Goal: Task Accomplishment & Management: Manage account settings

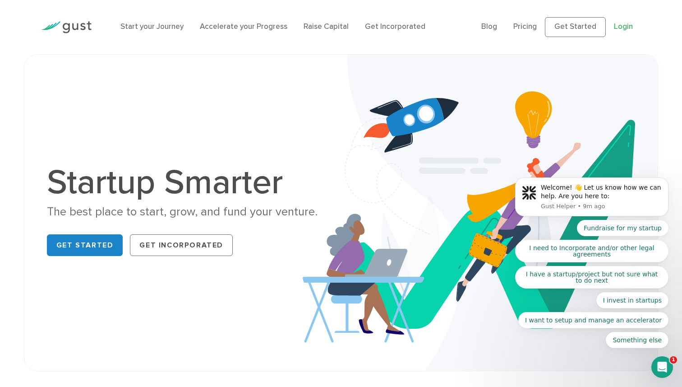
click at [630, 28] on link "Login" at bounding box center [623, 26] width 19 height 9
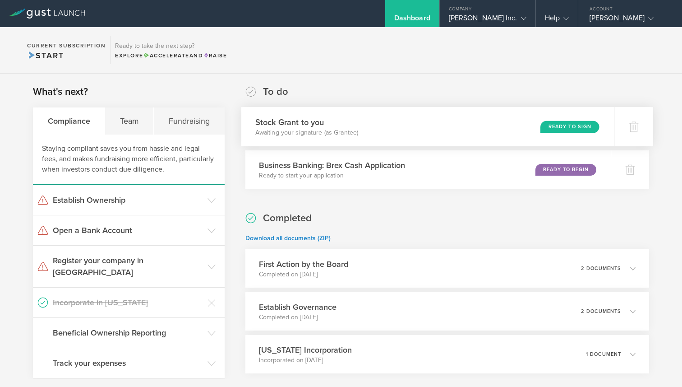
click at [519, 126] on div "Stock Grant to you Awaiting your signature (as Grantee) Ready to Sign" at bounding box center [427, 126] width 373 height 39
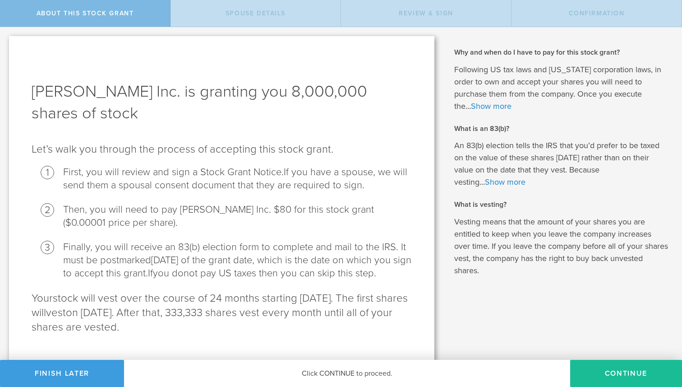
scroll to position [9, 0]
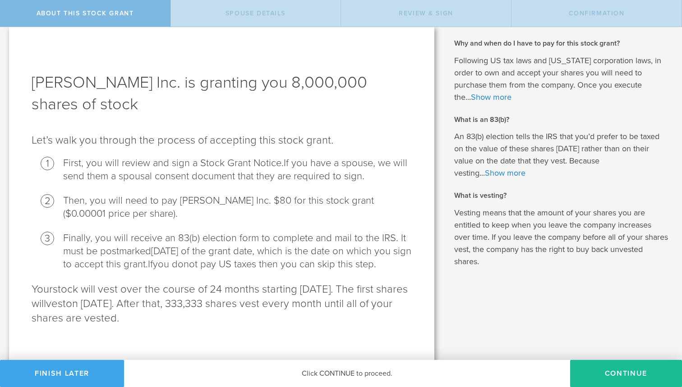
click at [77, 379] on button "Finish Later" at bounding box center [62, 373] width 124 height 27
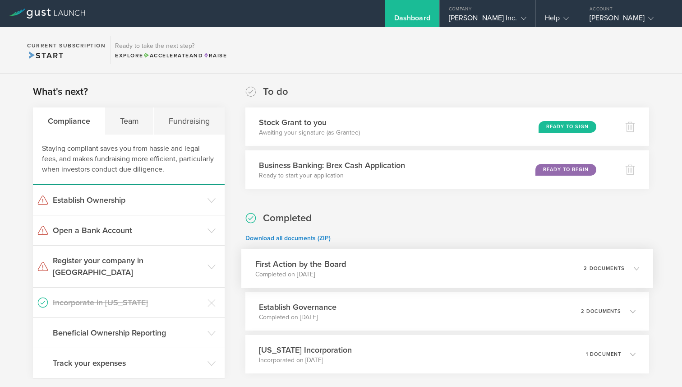
click at [530, 266] on div "First Action by the Board Completed on Jun 1, 2025 2 documents" at bounding box center [447, 268] width 412 height 39
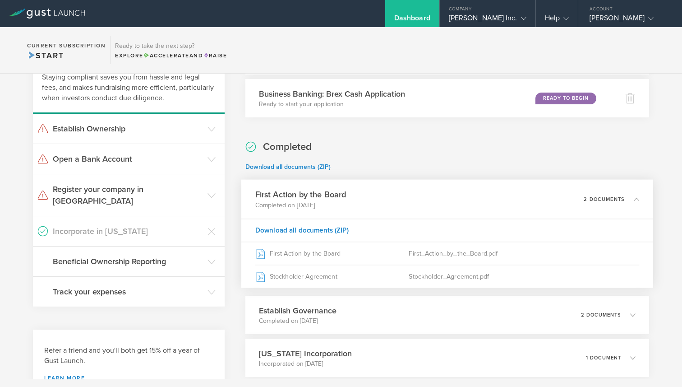
scroll to position [76, 0]
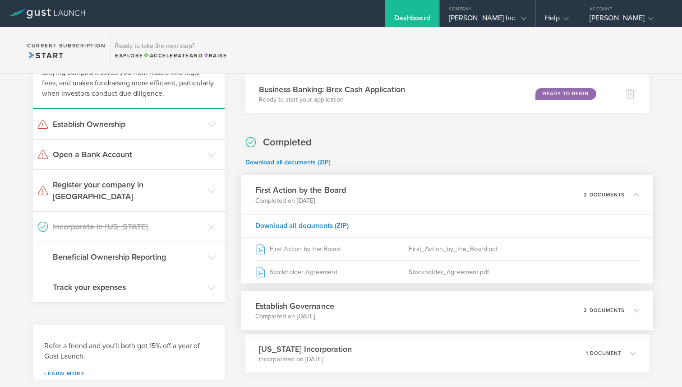
click at [526, 309] on div "Establish Governance Completed on Jun 1, 2025 2 documents" at bounding box center [447, 310] width 412 height 39
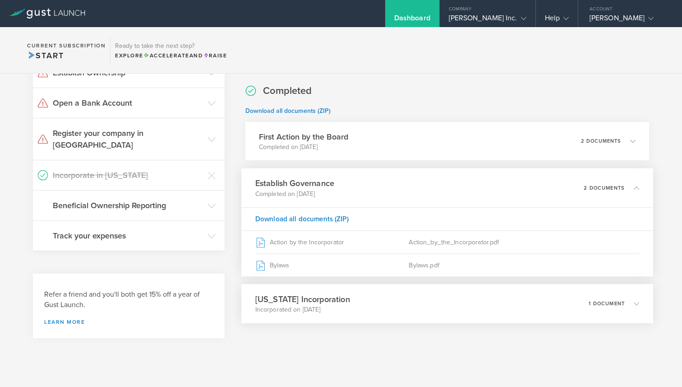
click at [531, 298] on div "Delaware Incorporation Incorporated on May 28, 2025 1 document" at bounding box center [447, 303] width 412 height 39
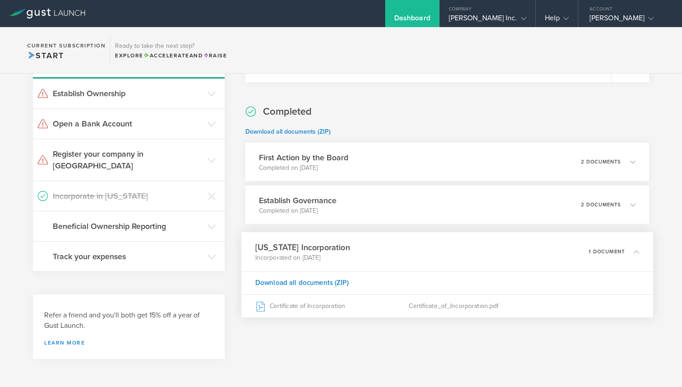
scroll to position [100, 0]
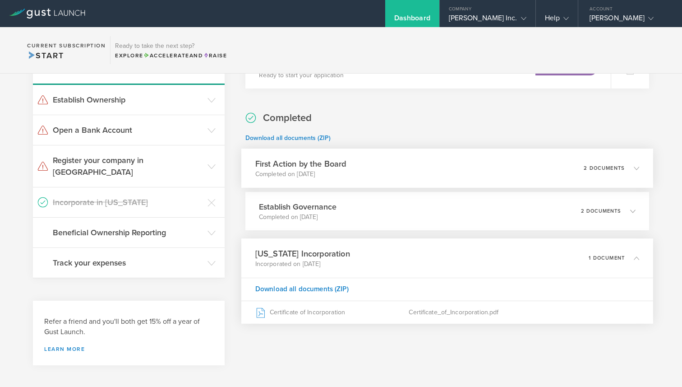
click at [549, 175] on div "First Action by the Board Completed on Jun 1, 2025 2 documents" at bounding box center [447, 167] width 412 height 39
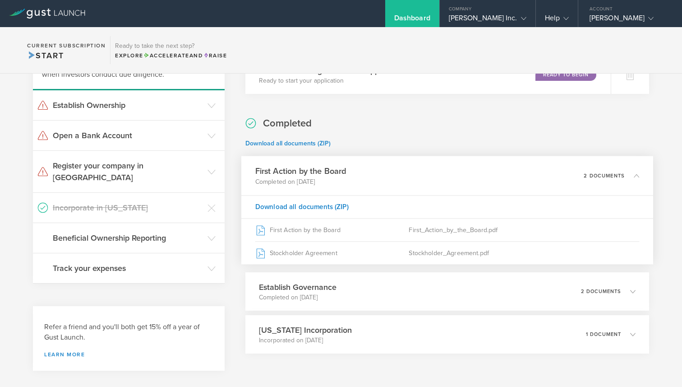
scroll to position [125, 0]
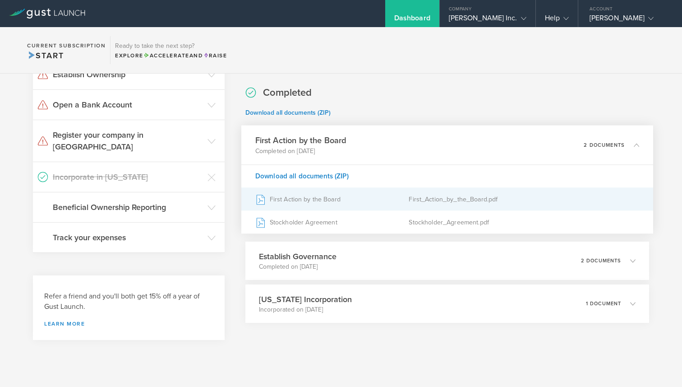
click at [506, 197] on div "First_Action_by_the_Board.pdf" at bounding box center [524, 199] width 231 height 23
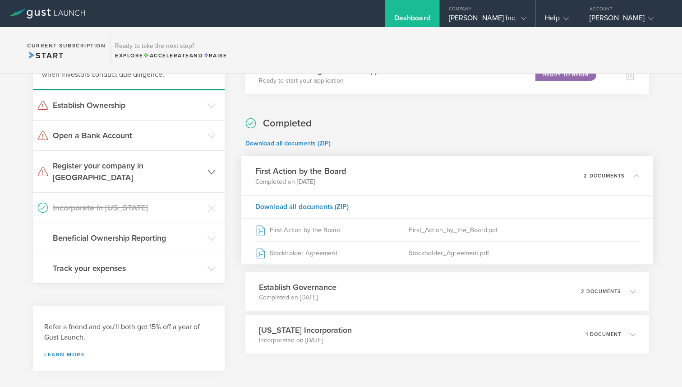
scroll to position [94, 0]
click at [208, 103] on icon at bounding box center [212, 106] width 8 height 8
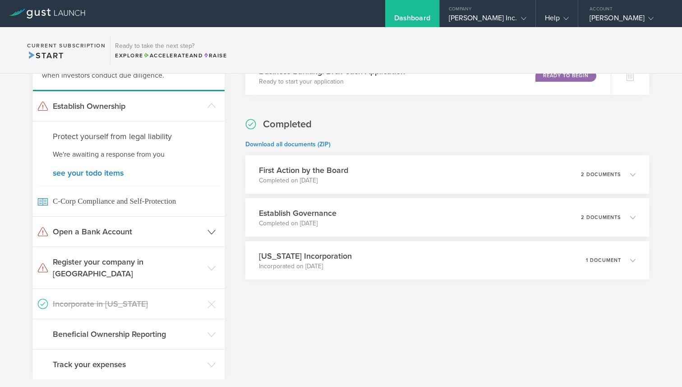
click at [214, 240] on header "Open a Bank Account" at bounding box center [129, 232] width 192 height 30
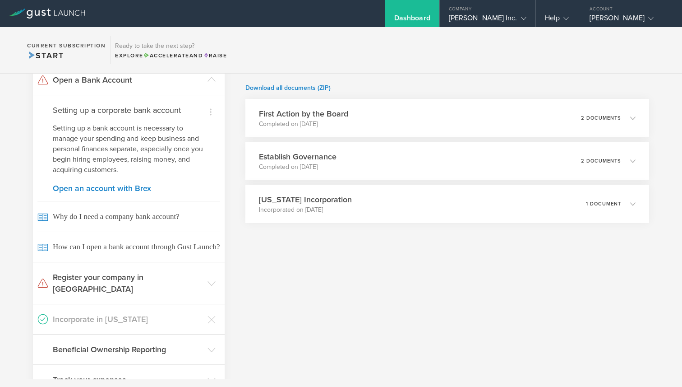
scroll to position [159, 0]
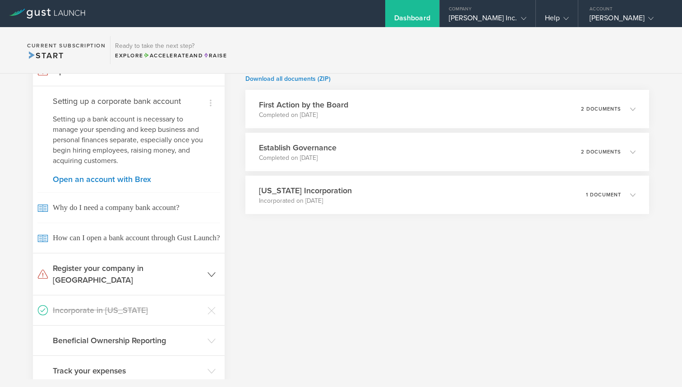
click at [210, 263] on header "Register your company in [GEOGRAPHIC_DATA]" at bounding box center [129, 274] width 192 height 42
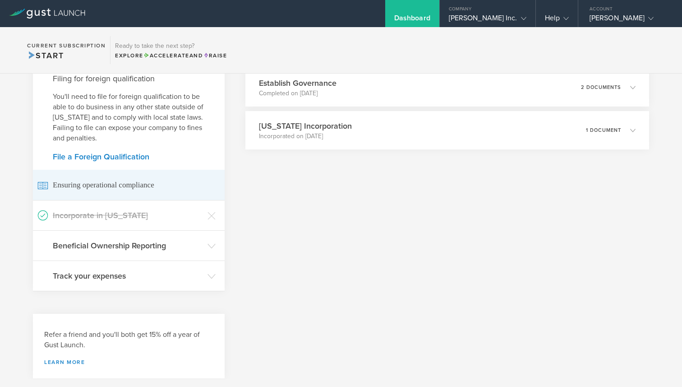
scroll to position [228, 0]
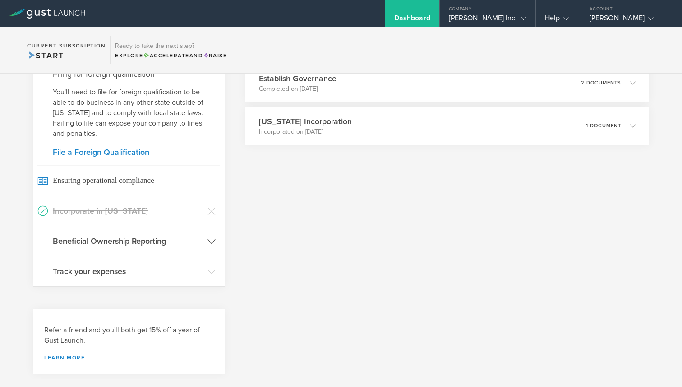
click at [213, 237] on icon at bounding box center [212, 241] width 8 height 8
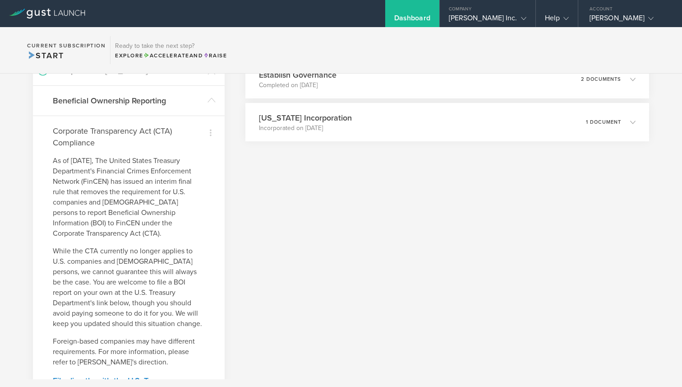
scroll to position [0, 0]
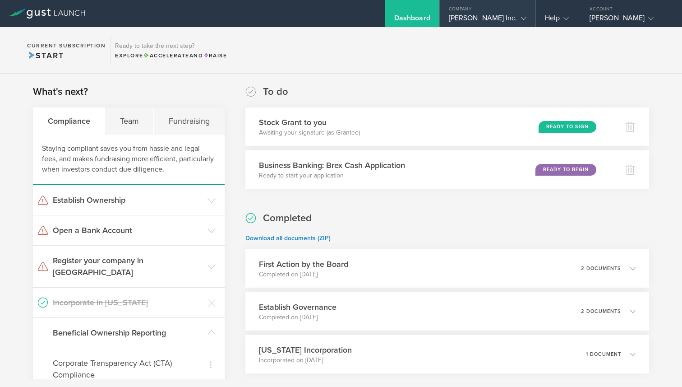
click at [508, 9] on div "Company" at bounding box center [488, 7] width 96 height 14
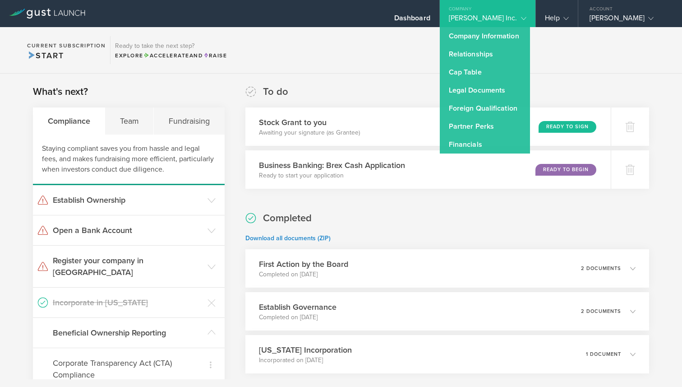
click at [443, 219] on div "Completed Download all documents (ZIP) First Action by the Board Completed on J…" at bounding box center [447, 292] width 404 height 162
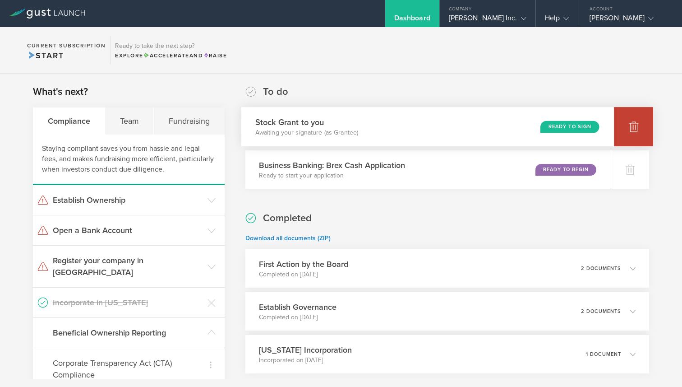
click at [623, 126] on div at bounding box center [633, 126] width 39 height 39
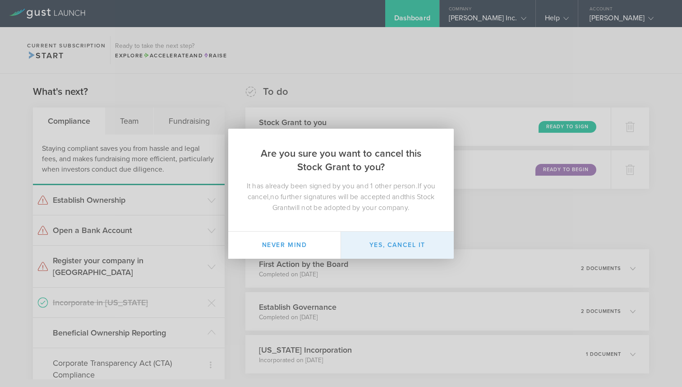
click at [388, 236] on button "Yes, cancel it" at bounding box center [397, 244] width 113 height 27
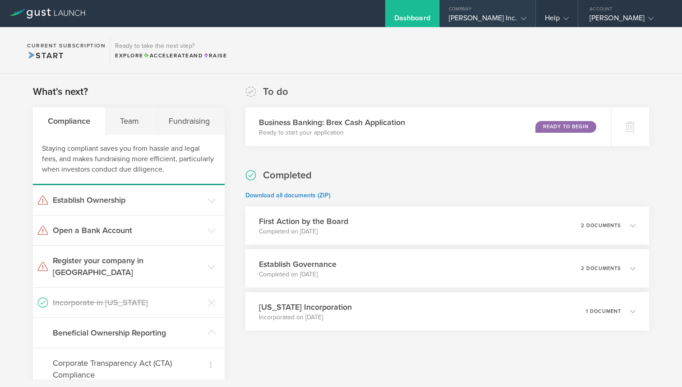
click at [489, 27] on div "Gentis Inc." at bounding box center [488, 21] width 78 height 14
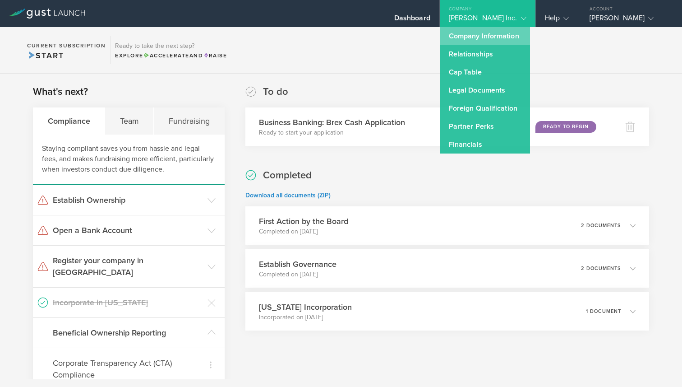
click at [499, 39] on link "Company Information" at bounding box center [485, 36] width 90 height 18
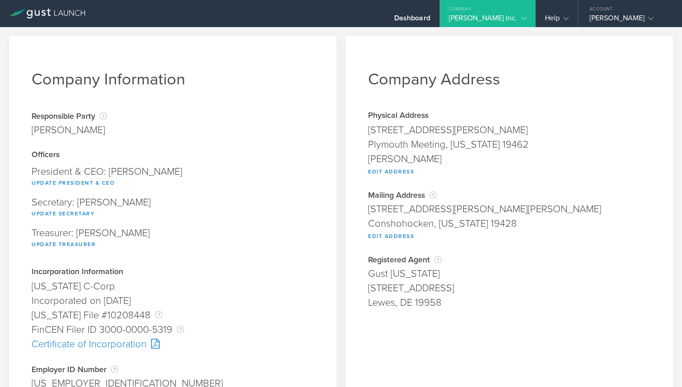
click at [518, 17] on gust-icon at bounding box center [521, 18] width 9 height 9
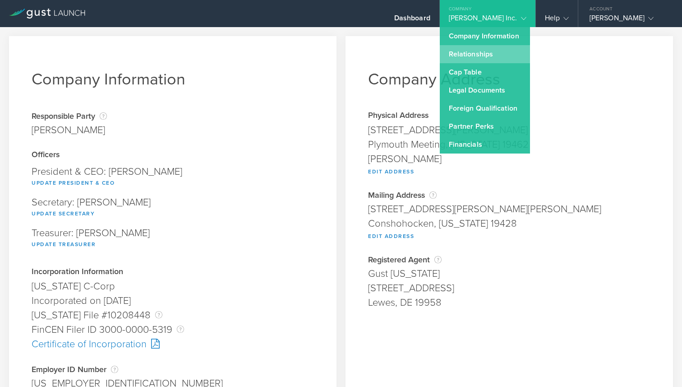
click at [510, 53] on link "Relationships" at bounding box center [485, 54] width 90 height 18
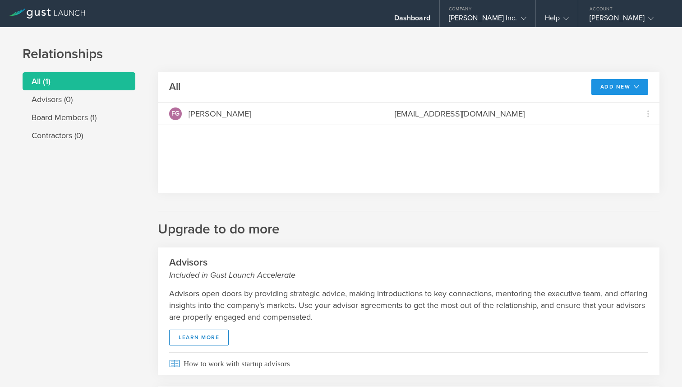
click at [638, 86] on icon at bounding box center [636, 86] width 5 height 5
click at [614, 105] on li "Modify board" at bounding box center [618, 107] width 52 height 18
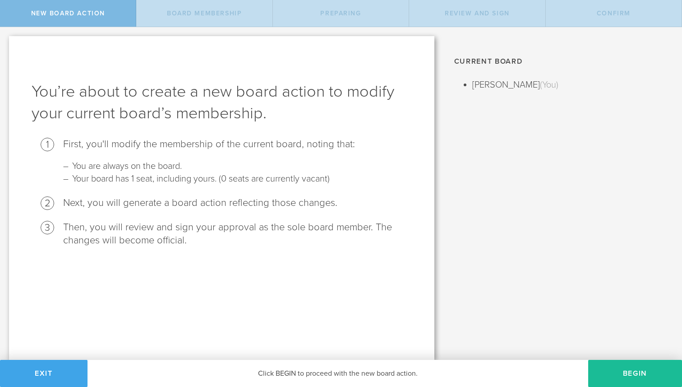
click at [14, 366] on button "Exit" at bounding box center [44, 373] width 88 height 27
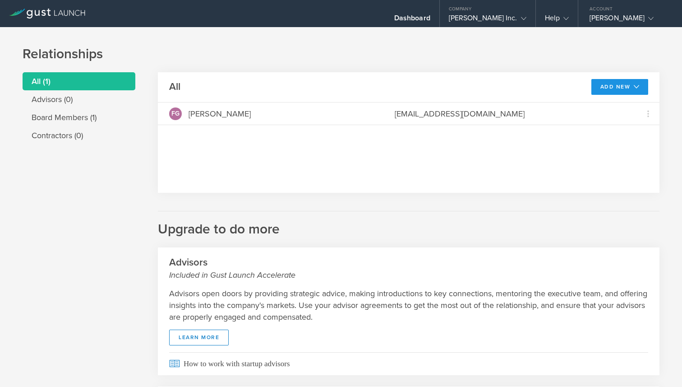
click at [613, 89] on button "Add New" at bounding box center [619, 87] width 57 height 16
click at [616, 102] on li "Modify board" at bounding box center [618, 107] width 52 height 18
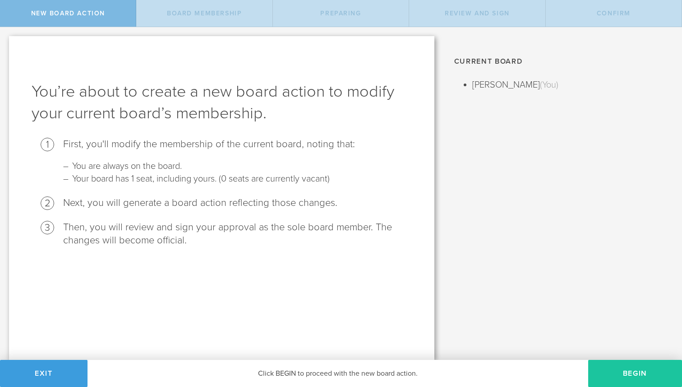
click at [650, 372] on button "Begin" at bounding box center [635, 373] width 94 height 27
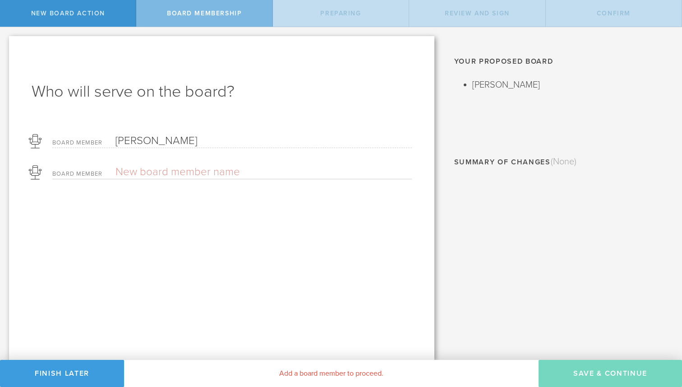
click at [155, 171] on input "text" at bounding box center [231, 172] width 233 height 14
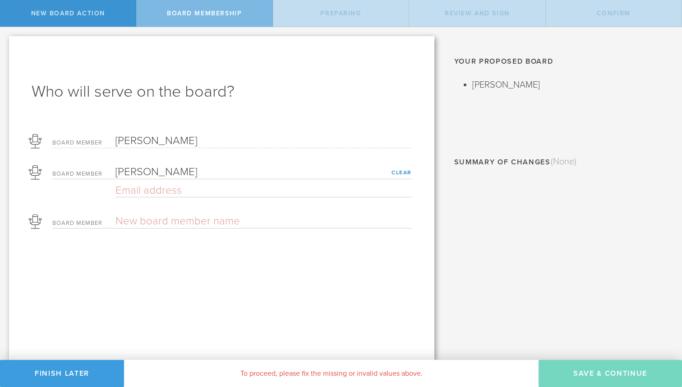
type input "Karen Geraci"
type input "w"
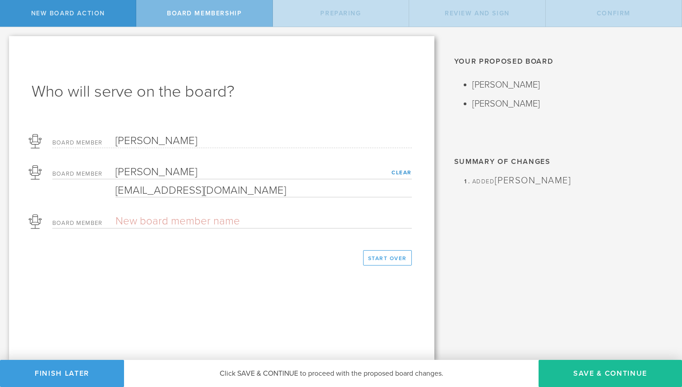
type input "whitkaren@gmail.com"
click at [203, 279] on div "Who will serve on the board? Board Member Francis Geraci Board Member Karen Ger…" at bounding box center [221, 197] width 425 height 323
click at [576, 372] on button "Save & Continue" at bounding box center [610, 373] width 143 height 27
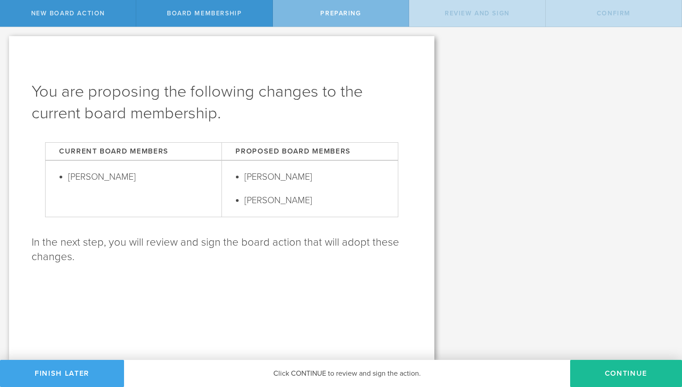
click at [73, 383] on button "Finish Later" at bounding box center [62, 373] width 124 height 27
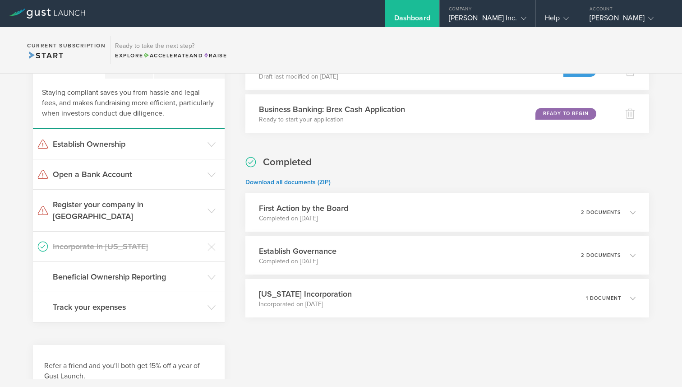
scroll to position [62, 0]
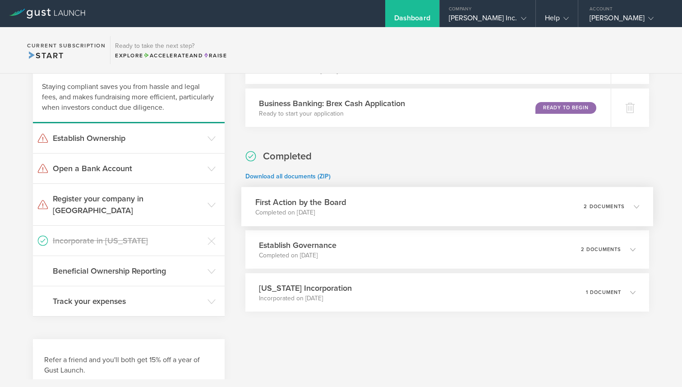
click at [441, 199] on div "First Action by the Board Completed on [DATE] 2 documents" at bounding box center [447, 206] width 412 height 39
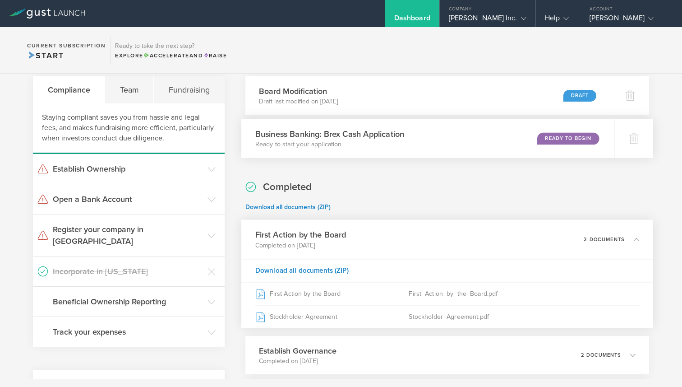
scroll to position [20, 0]
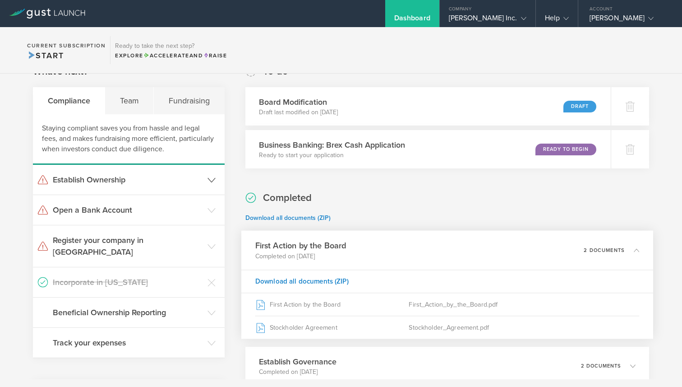
click at [166, 182] on h3 "Establish Ownership" at bounding box center [128, 180] width 150 height 12
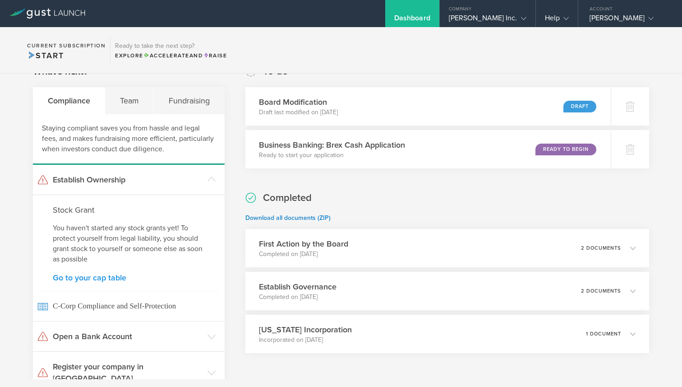
click at [92, 277] on link "Go to your cap table" at bounding box center [129, 277] width 152 height 8
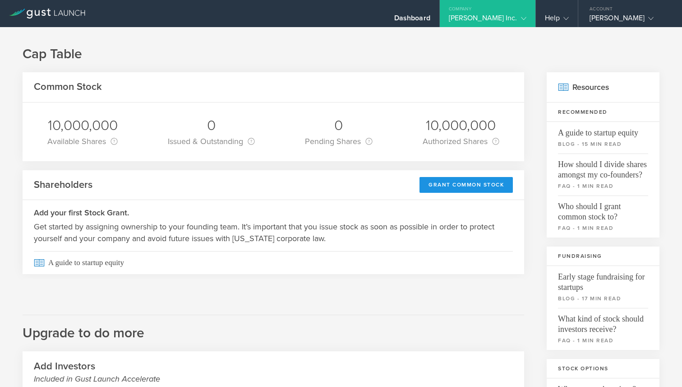
click at [439, 184] on div "Grant Common Stock" at bounding box center [466, 185] width 93 height 16
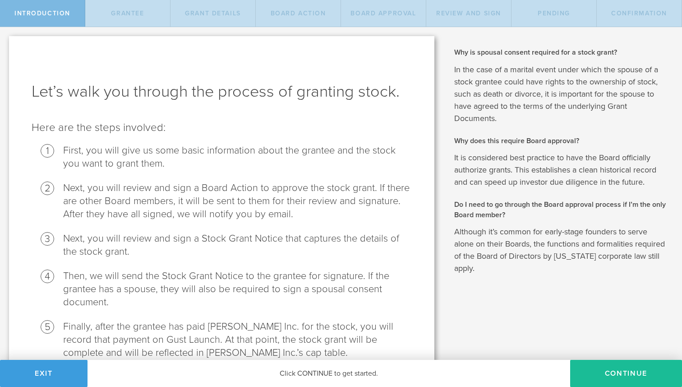
scroll to position [45, 0]
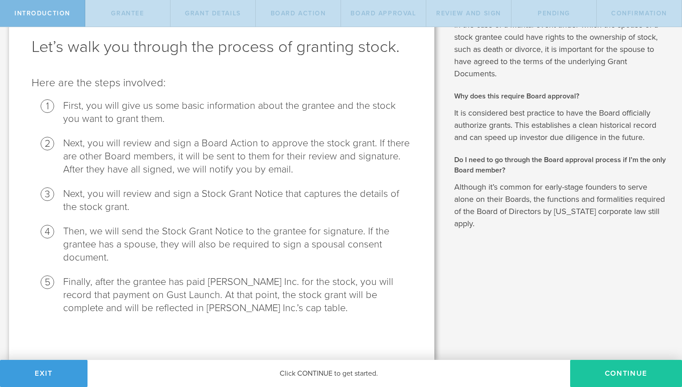
click at [612, 365] on button "Continue" at bounding box center [626, 373] width 112 height 27
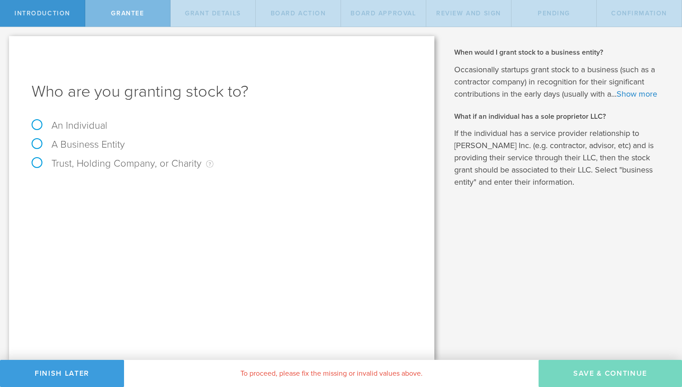
click at [73, 121] on label "An Individual" at bounding box center [70, 126] width 76 height 12
click at [6, 42] on input "An Individual" at bounding box center [3, 34] width 6 height 14
radio input "true"
click at [124, 184] on input "text" at bounding box center [255, 189] width 313 height 14
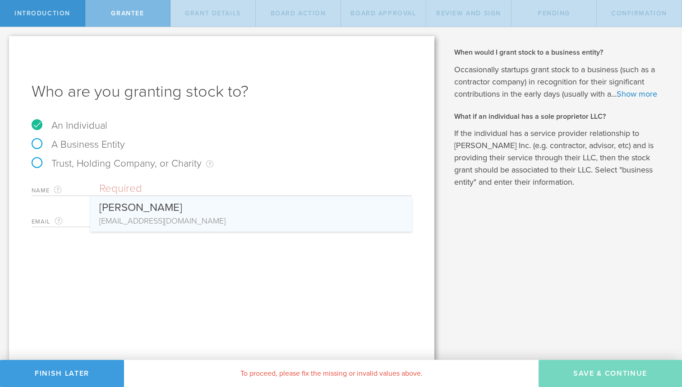
type input "Frank Geraci"
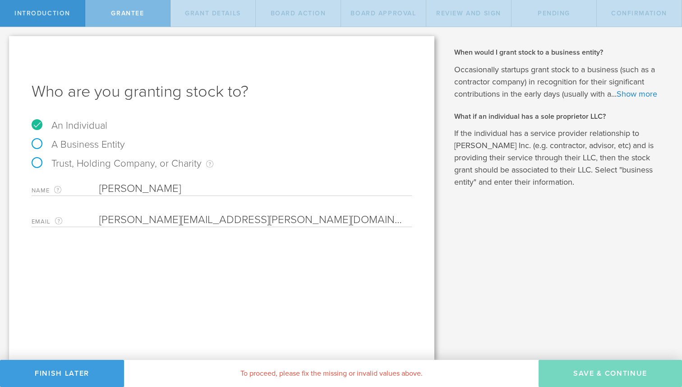
click at [202, 222] on input "frank.geraci@cronoscg.com" at bounding box center [253, 220] width 308 height 14
click at [467, 252] on div "Why is spousal consent required for a stock grant? In the case of a marital eve…" at bounding box center [562, 193] width 239 height 332
click at [328, 271] on div "Who are you granting stock to? An Individual A Business Entity Trust, Holding C…" at bounding box center [221, 197] width 425 height 323
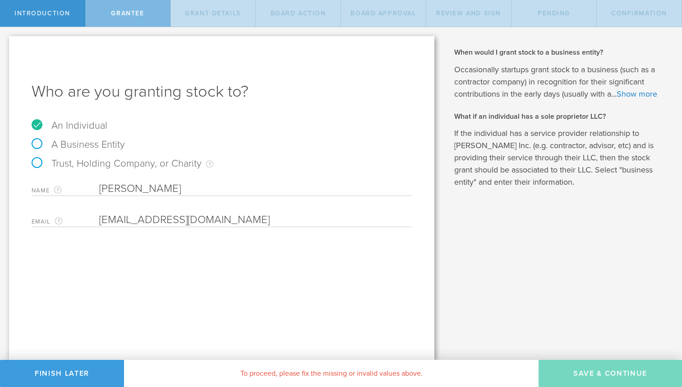
click at [241, 187] on input "Frank Geraci" at bounding box center [255, 189] width 313 height 14
click at [240, 225] on input "[EMAIL_ADDRESS][DOMAIN_NAME]" at bounding box center [253, 220] width 308 height 14
click at [221, 251] on div "Who are you granting stock to? An Individual A Business Entity Trust, Holding C…" at bounding box center [221, 197] width 425 height 323
click at [221, 230] on div "Who are you granting stock to? An Individual A Business Entity Trust, Holding C…" at bounding box center [221, 197] width 425 height 323
click at [221, 225] on input "[EMAIL_ADDRESS][DOMAIN_NAME]" at bounding box center [253, 220] width 308 height 14
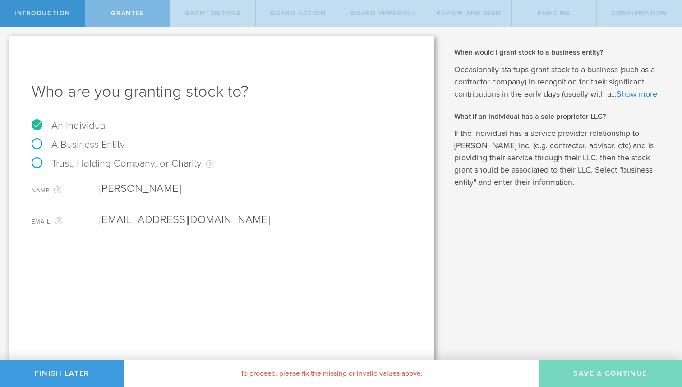
type input "[EMAIL_ADDRESS][DOMAIN_NAME]"
click at [226, 187] on input "Frank Geraci" at bounding box center [255, 189] width 313 height 14
click at [37, 140] on label "A Business Entity" at bounding box center [78, 144] width 93 height 12
click at [6, 42] on input "A Business Entity" at bounding box center [3, 34] width 6 height 14
radio input "true"
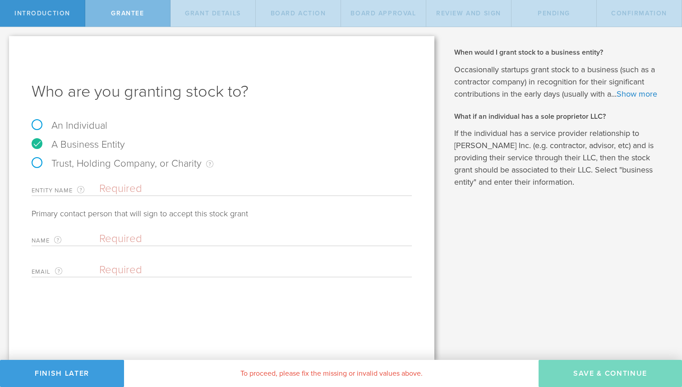
click at [37, 120] on label "An Individual" at bounding box center [70, 126] width 76 height 12
click at [6, 42] on input "An Individual" at bounding box center [3, 34] width 6 height 14
radio input "true"
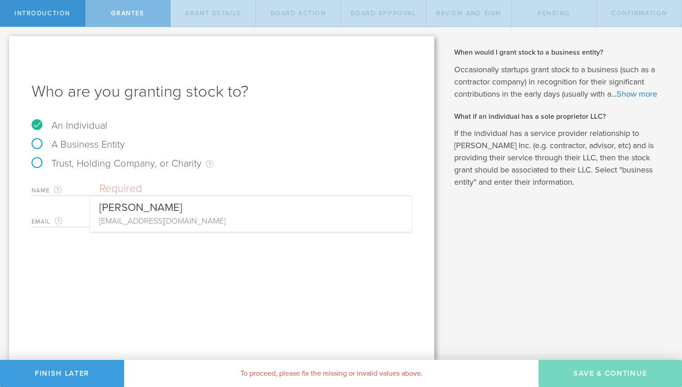
click at [120, 185] on input "text" at bounding box center [255, 189] width 313 height 14
type input "Frank Geraci"
click at [225, 154] on div "A Business Entity" at bounding box center [222, 148] width 380 height 19
click at [178, 212] on div "Email The email address of the person that you are granting stock to. Please en…" at bounding box center [222, 217] width 380 height 18
click at [175, 220] on input "email" at bounding box center [253, 220] width 308 height 14
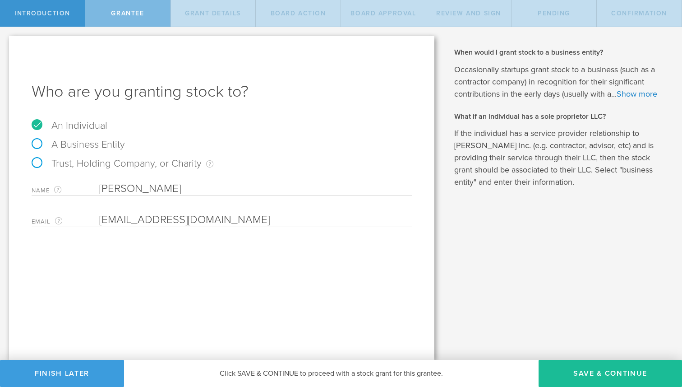
type input "[EMAIL_ADDRESS][DOMAIN_NAME]"
click at [369, 304] on div "Who are you granting stock to? An Individual A Business Entity Trust, Holding C…" at bounding box center [221, 197] width 425 height 323
click at [586, 365] on button "Save & Continue" at bounding box center [610, 373] width 143 height 27
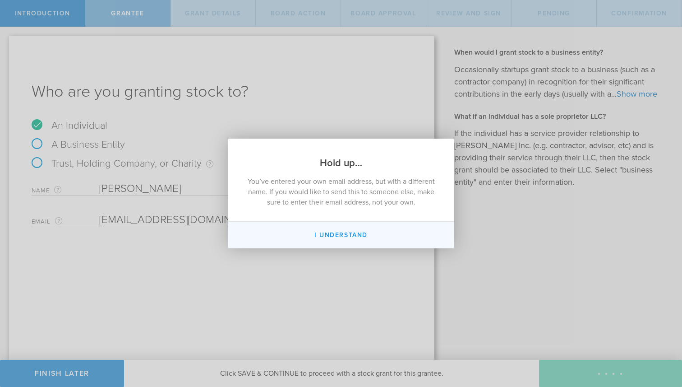
click at [342, 231] on button "I understand" at bounding box center [341, 235] width 226 height 27
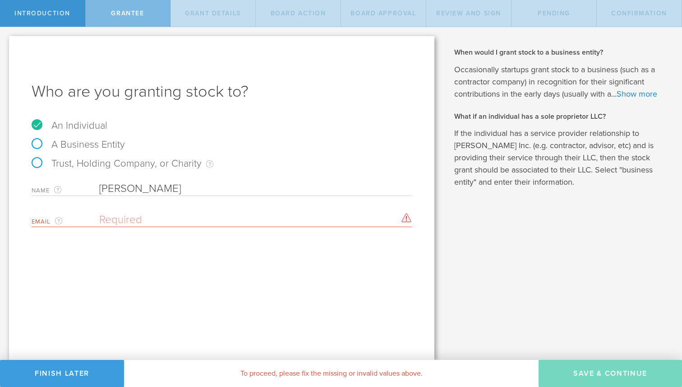
click at [124, 189] on input "Frank Geraci" at bounding box center [255, 189] width 313 height 14
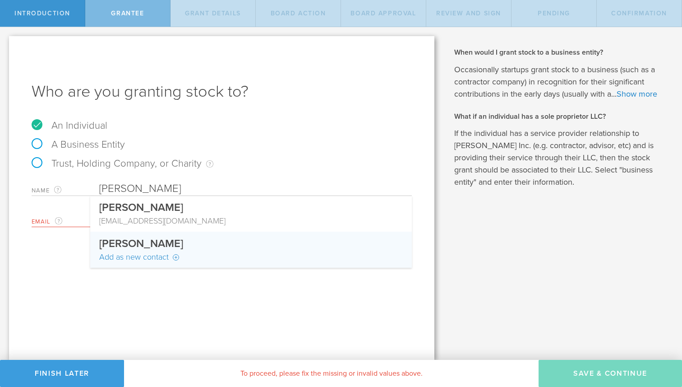
type input "[PERSON_NAME]"
click at [118, 241] on span "[PERSON_NAME]" at bounding box center [141, 243] width 84 height 13
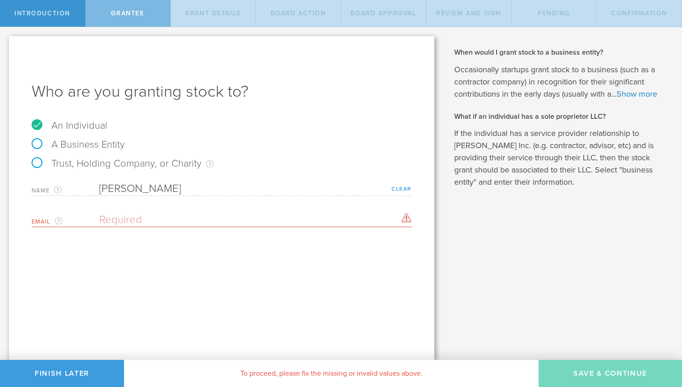
click at [397, 188] on link "Clear" at bounding box center [402, 188] width 20 height 6
click at [213, 178] on div "Name The first and last name of the person that you are granting stock to." at bounding box center [222, 186] width 380 height 18
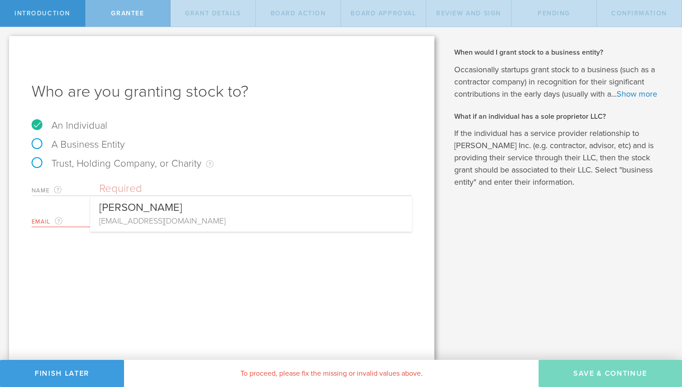
click at [192, 188] on input "text" at bounding box center [255, 189] width 313 height 14
click at [268, 189] on input "text" at bounding box center [255, 189] width 313 height 14
click at [232, 182] on input "text" at bounding box center [255, 189] width 313 height 14
click at [153, 205] on div "Name The first and last name of the person that you are granting stock to. Emai…" at bounding box center [222, 202] width 380 height 50
click at [143, 216] on input "email" at bounding box center [253, 220] width 308 height 14
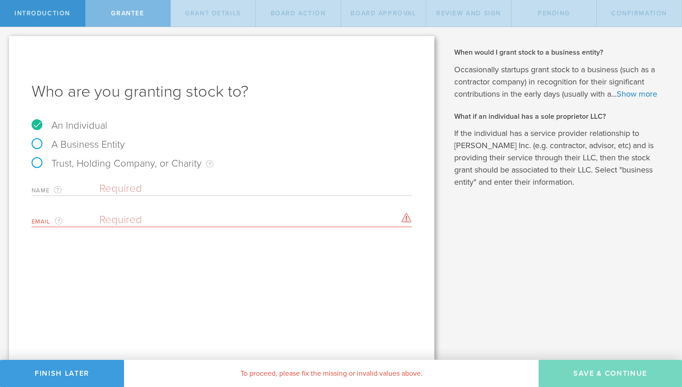
click at [134, 189] on input "text" at bounding box center [255, 189] width 313 height 14
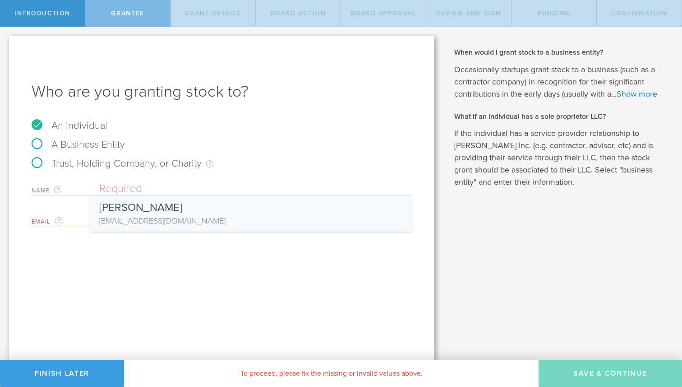
click at [129, 206] on div "[PERSON_NAME]" at bounding box center [251, 205] width 304 height 19
type input "[PERSON_NAME]"
type input "[EMAIL_ADDRESS][DOMAIN_NAME]"
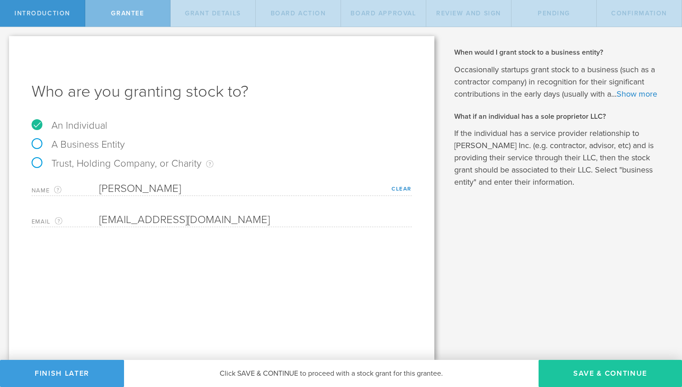
click at [614, 377] on button "Save & Continue" at bounding box center [610, 373] width 143 height 27
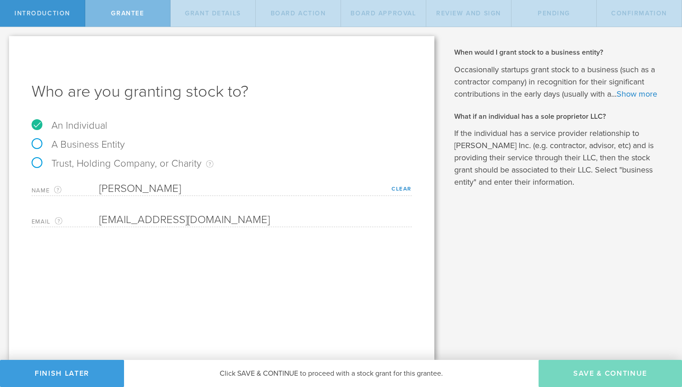
type input "48"
type input "12"
select select "none"
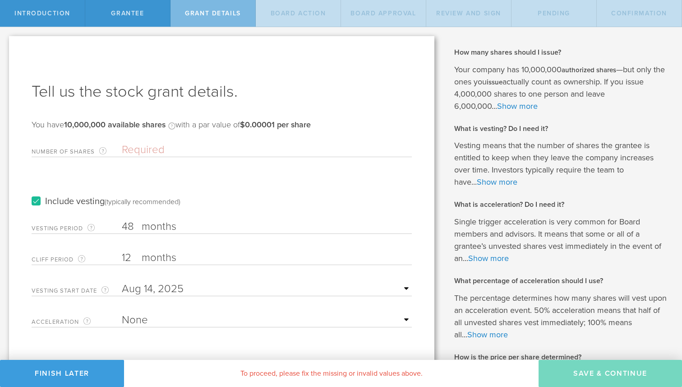
click at [193, 148] on input "Number of Shares The total amount of stock the company is granting to this reci…" at bounding box center [267, 150] width 290 height 14
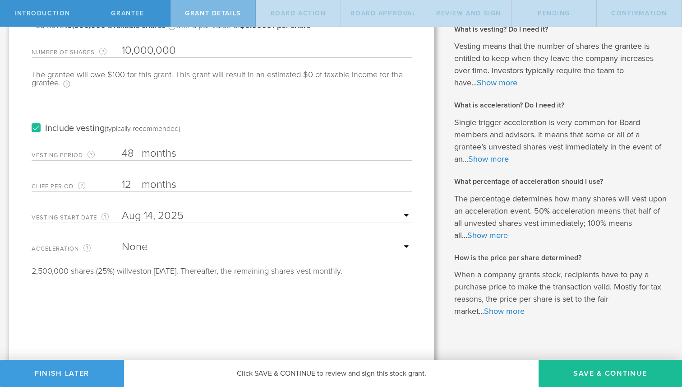
scroll to position [103, 0]
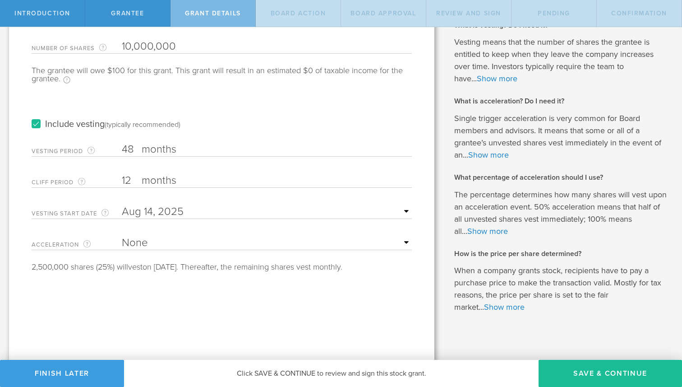
type input "10,000,000"
click at [58, 127] on label "Include vesting (typically recommended)" at bounding box center [106, 124] width 149 height 9
click at [0, 0] on input "Include vesting (typically recommended)" at bounding box center [0, 0] width 0 height 0
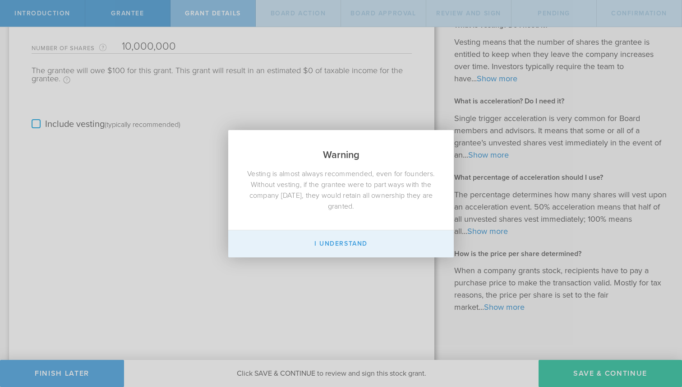
click at [336, 244] on button "I Understand" at bounding box center [341, 243] width 226 height 27
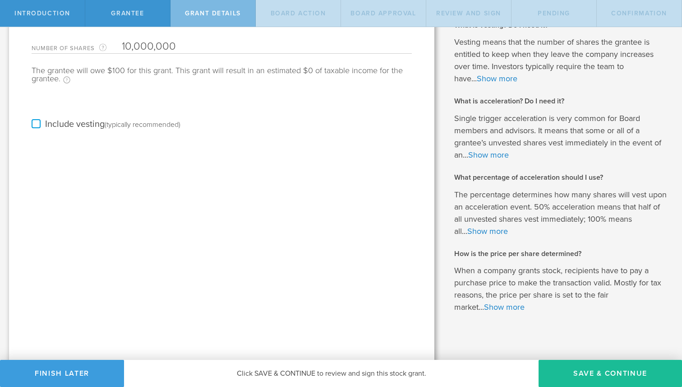
scroll to position [0, 0]
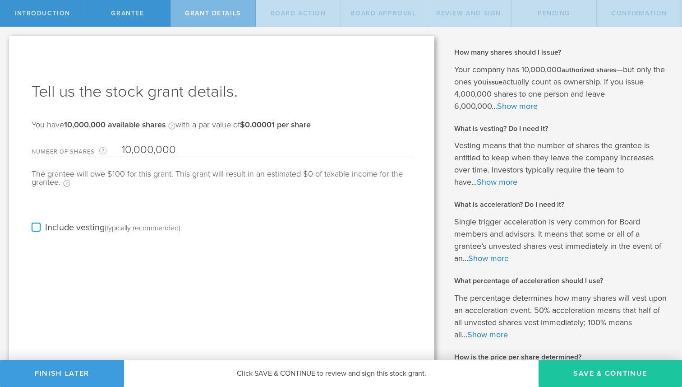
click at [616, 374] on button "Save & Continue" at bounding box center [610, 373] width 143 height 27
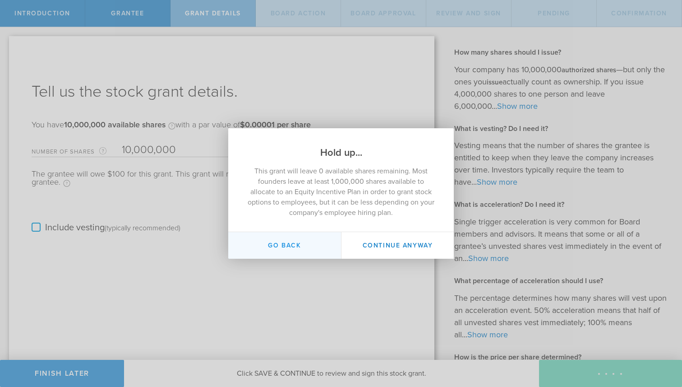
click at [308, 241] on button "Go Back" at bounding box center [284, 245] width 113 height 27
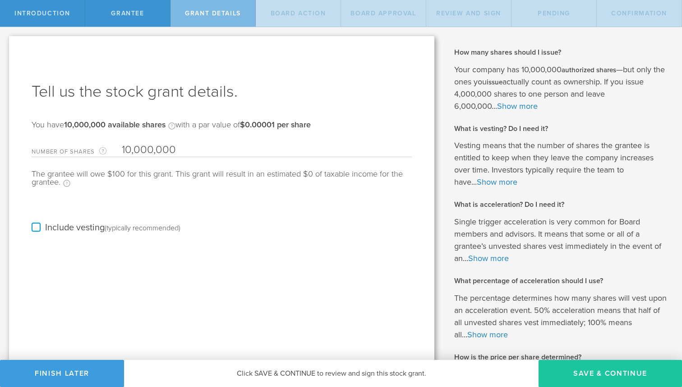
click at [610, 376] on button "Save & Continue" at bounding box center [610, 373] width 143 height 27
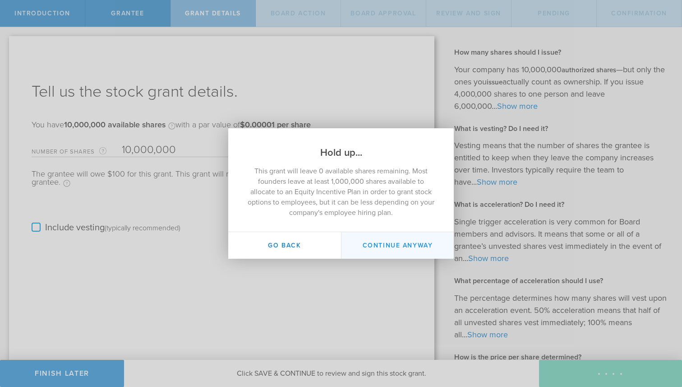
click at [368, 243] on button "Continue Anyway" at bounding box center [397, 245] width 113 height 27
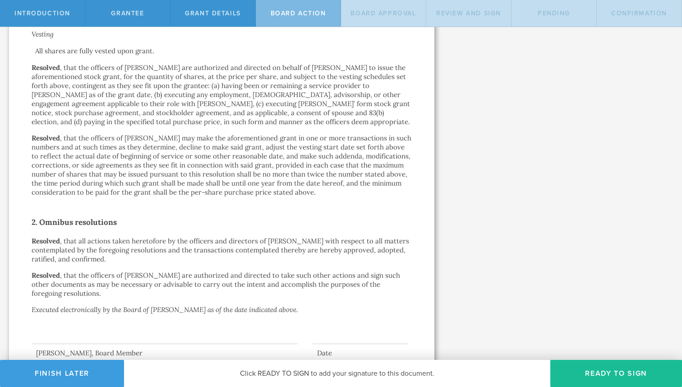
scroll to position [423, 0]
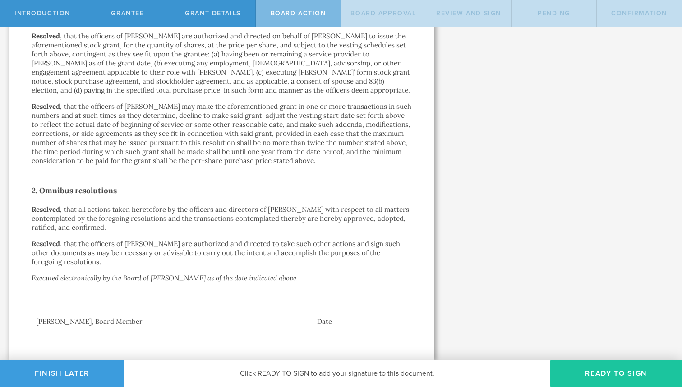
click at [583, 365] on button "Ready to Sign" at bounding box center [616, 373] width 132 height 27
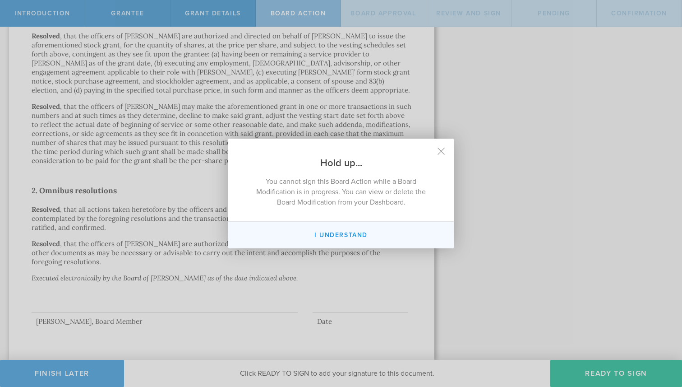
click at [349, 233] on button "I Understand" at bounding box center [341, 235] width 226 height 27
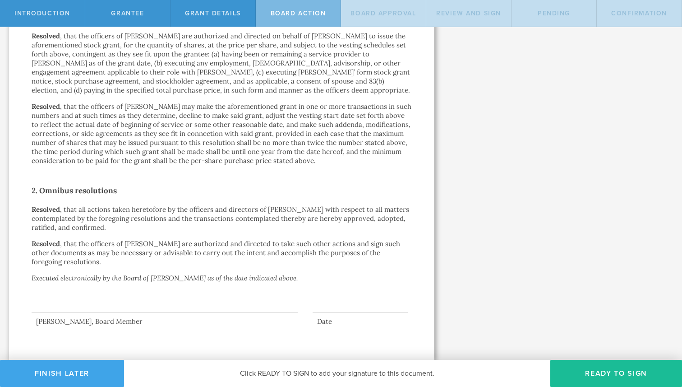
click at [69, 370] on button "Finish Later" at bounding box center [62, 373] width 124 height 27
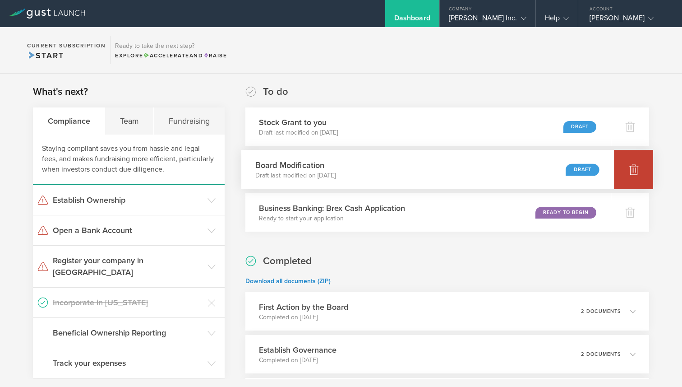
click at [628, 172] on div at bounding box center [633, 169] width 39 height 39
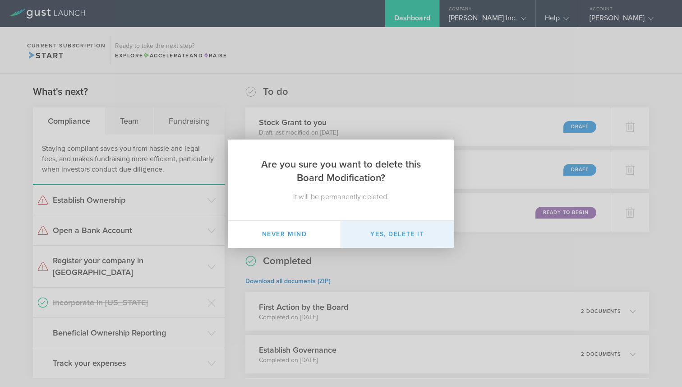
click at [428, 231] on button "Yes, delete it" at bounding box center [397, 234] width 113 height 27
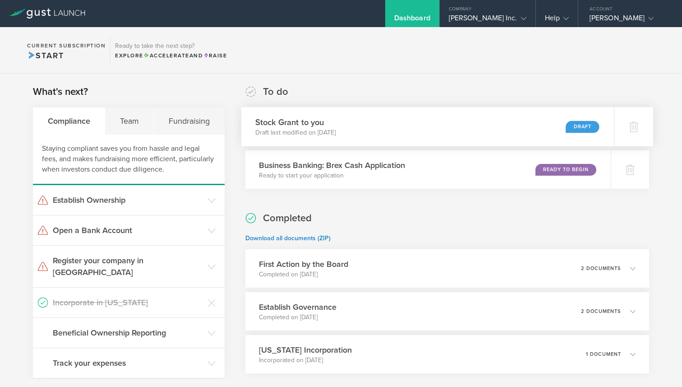
click at [560, 126] on div "Stock Grant to you Draft last modified on [DATE] Draft" at bounding box center [427, 126] width 373 height 39
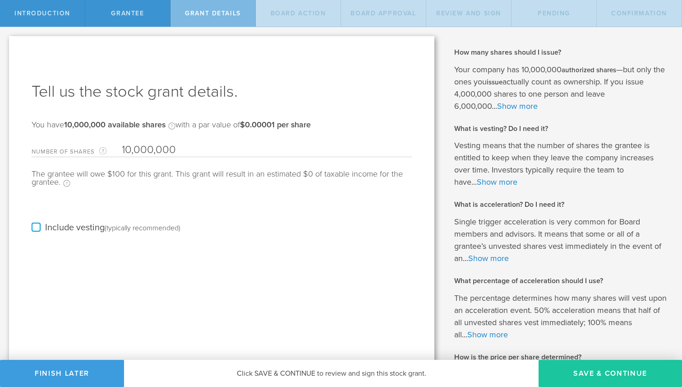
click at [632, 368] on button "Save & Continue" at bounding box center [610, 373] width 143 height 27
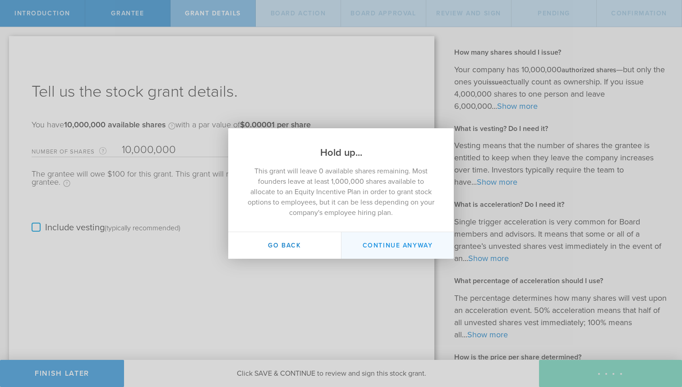
click at [392, 241] on button "Continue Anyway" at bounding box center [397, 245] width 113 height 27
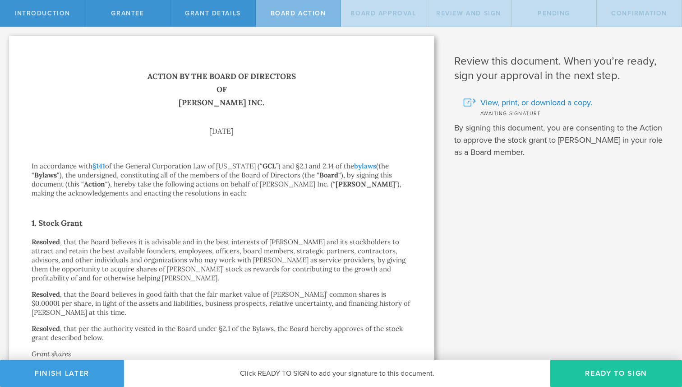
click at [617, 369] on button "Ready to Sign" at bounding box center [616, 373] width 132 height 27
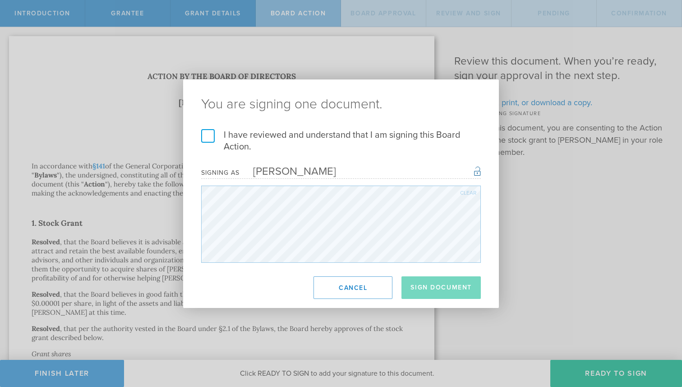
click at [204, 133] on label "I have reviewed and understand that I am signing this Board Action." at bounding box center [341, 140] width 280 height 23
click at [0, 0] on input "I have reviewed and understand that I am signing this Board Action." at bounding box center [0, 0] width 0 height 0
click at [438, 291] on button "Sign Document" at bounding box center [441, 287] width 79 height 23
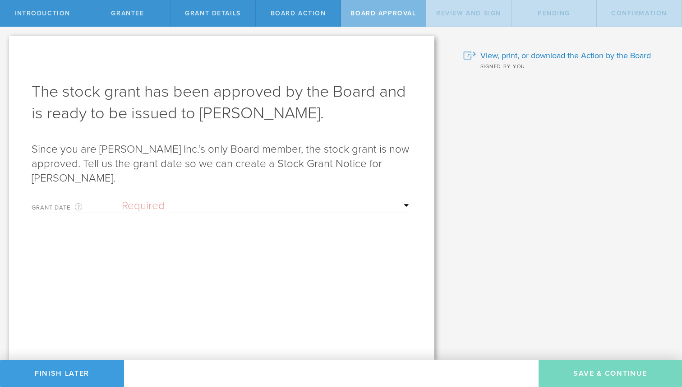
click at [201, 199] on select "Required Upon grantee's signature A specific date" at bounding box center [267, 206] width 290 height 14
select select "uponGranteeSignature"
click at [122, 199] on select "Required Upon grantee's signature A specific date" at bounding box center [267, 206] width 290 height 14
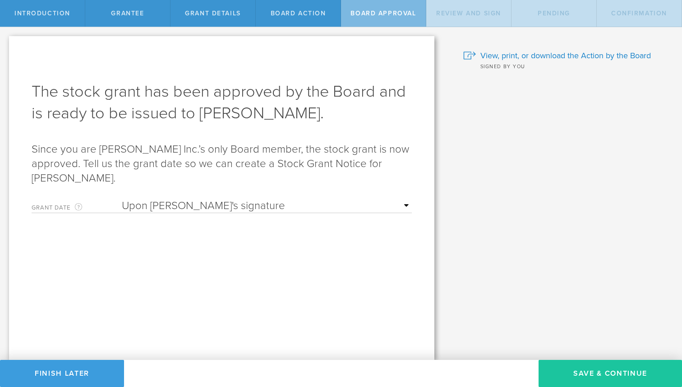
click at [584, 363] on button "Save & Continue" at bounding box center [610, 373] width 143 height 27
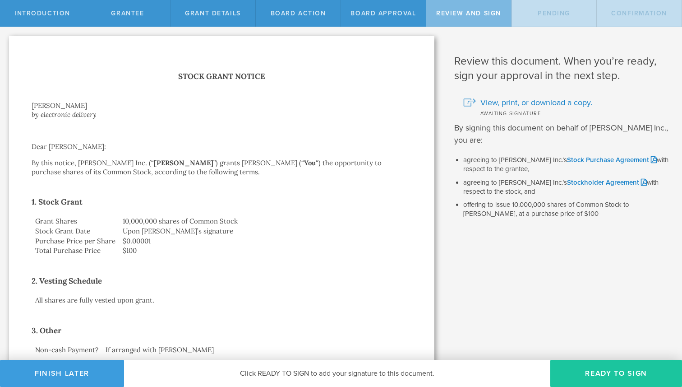
click at [604, 367] on button "Ready to Sign" at bounding box center [616, 373] width 132 height 27
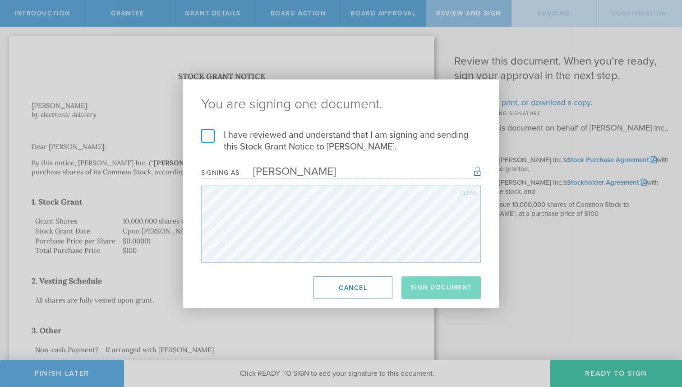
click at [242, 138] on label "I have reviewed and understand that I am signing and sending this Stock Grant N…" at bounding box center [341, 140] width 280 height 23
click at [0, 0] on input "I have reviewed and understand that I am signing and sending this Stock Grant N…" at bounding box center [0, 0] width 0 height 0
click at [446, 295] on button "Sign Document" at bounding box center [441, 287] width 79 height 23
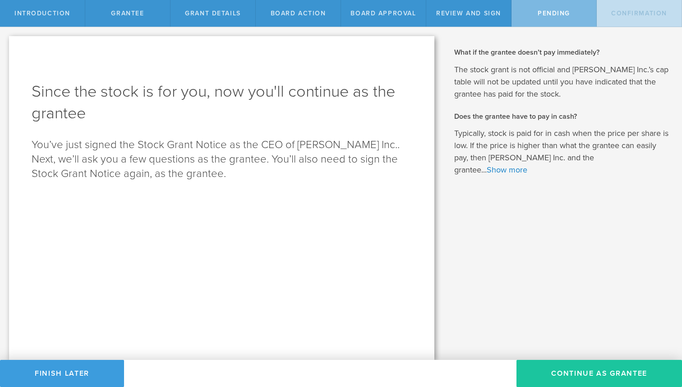
click at [605, 368] on button "Continue as Grantee" at bounding box center [600, 373] width 166 height 27
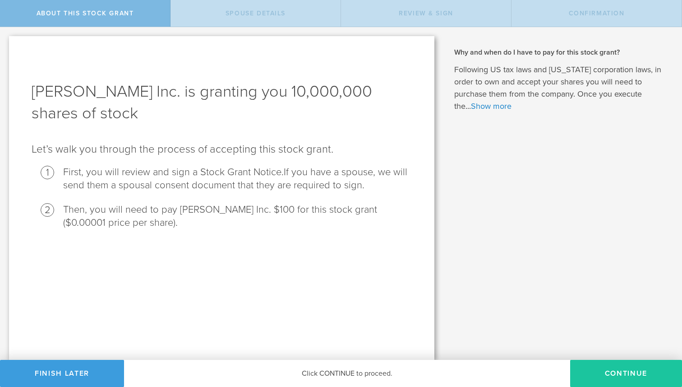
click at [629, 375] on button "CONTINUE" at bounding box center [626, 373] width 112 height 27
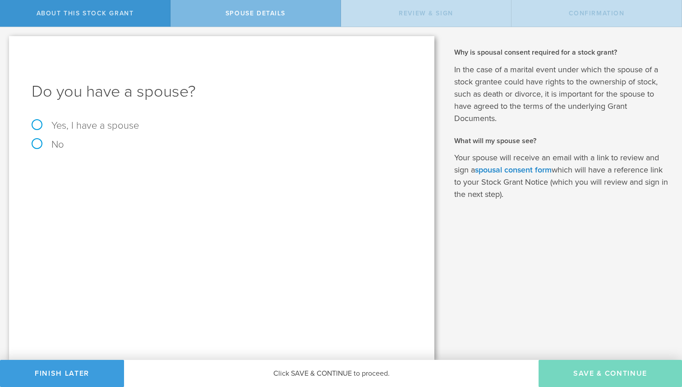
click at [81, 126] on label "Yes, I have a spouse" at bounding box center [222, 125] width 380 height 10
click at [6, 42] on input "Yes, I have a spouse" at bounding box center [3, 34] width 6 height 14
radio input "true"
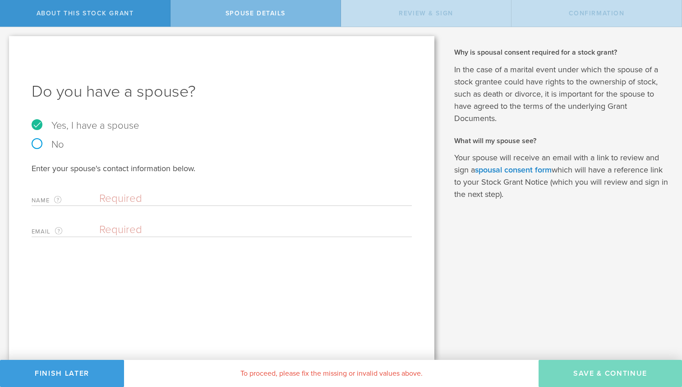
click at [149, 204] on input "text" at bounding box center [253, 199] width 308 height 14
type input "[PERSON_NAME]"
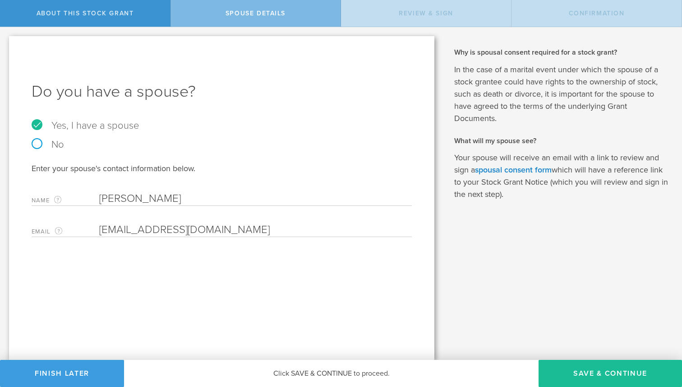
type input "[EMAIL_ADDRESS][DOMAIN_NAME]"
click at [340, 274] on div "Do you have a spouse? Yes, I have a spouse No Enter your spouse's contact infor…" at bounding box center [221, 197] width 425 height 323
click at [624, 375] on button "Save & Continue" at bounding box center [610, 373] width 143 height 27
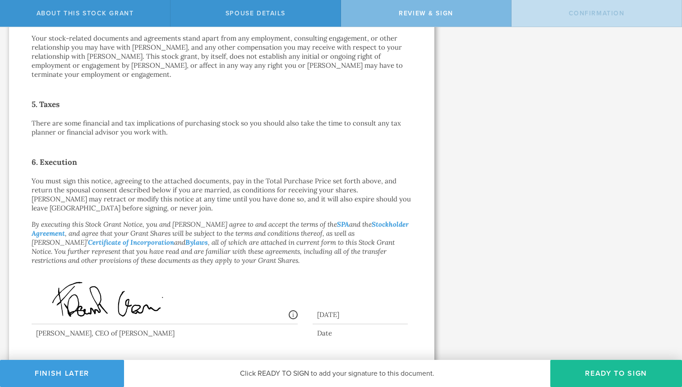
scroll to position [449, 0]
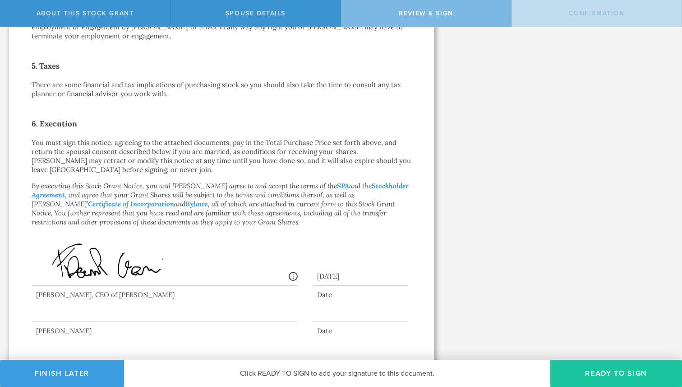
click at [611, 365] on button "Ready to Sign" at bounding box center [616, 373] width 132 height 27
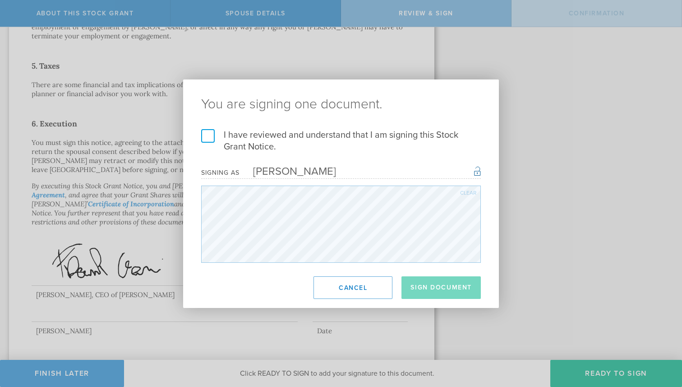
click at [235, 135] on label "I have reviewed and understand that I am signing this Stock Grant Notice." at bounding box center [341, 140] width 280 height 23
click at [0, 0] on input "I have reviewed and understand that I am signing this Stock Grant Notice." at bounding box center [0, 0] width 0 height 0
click at [429, 283] on button "Sign Document" at bounding box center [441, 287] width 79 height 23
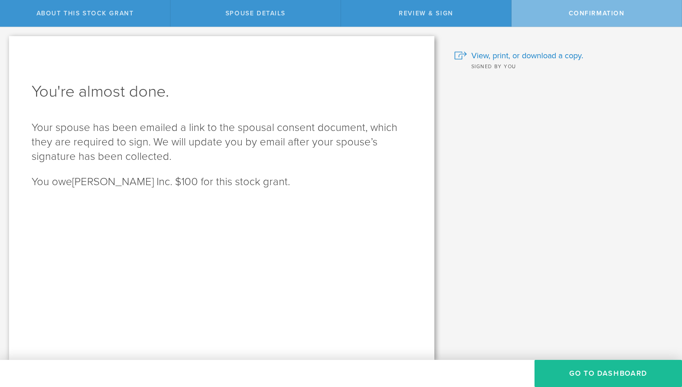
scroll to position [0, 0]
click at [603, 371] on button "Go to Dashboard" at bounding box center [609, 373] width 148 height 27
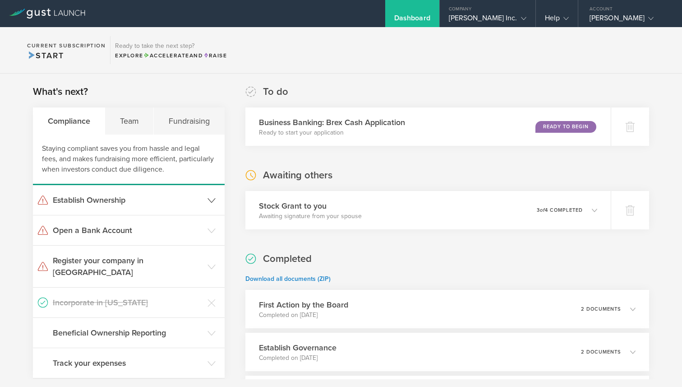
click at [180, 202] on h3 "Establish Ownership" at bounding box center [128, 200] width 150 height 12
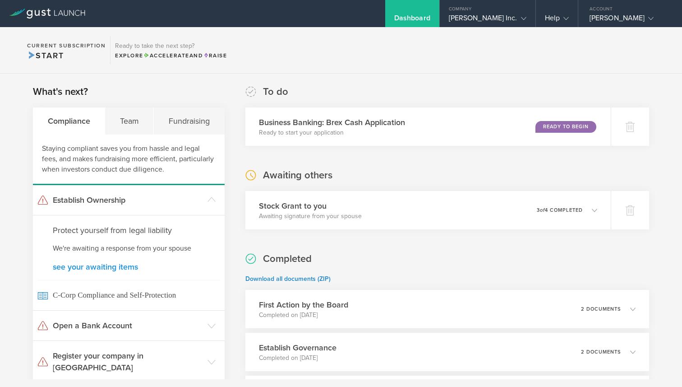
click at [114, 265] on link "see your awaiting items" at bounding box center [129, 267] width 152 height 8
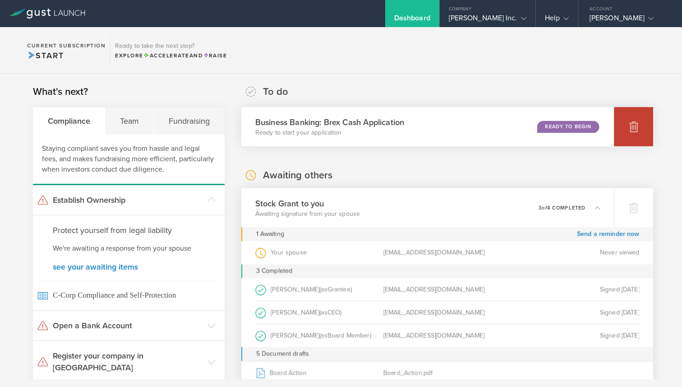
click at [637, 126] on icon at bounding box center [633, 127] width 9 height 9
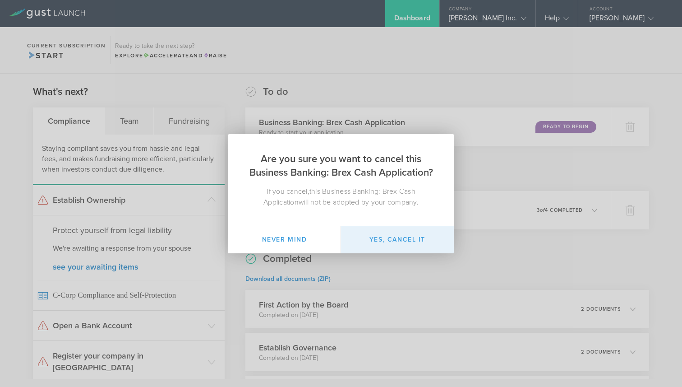
click at [388, 239] on button "Yes, cancel it" at bounding box center [397, 239] width 113 height 27
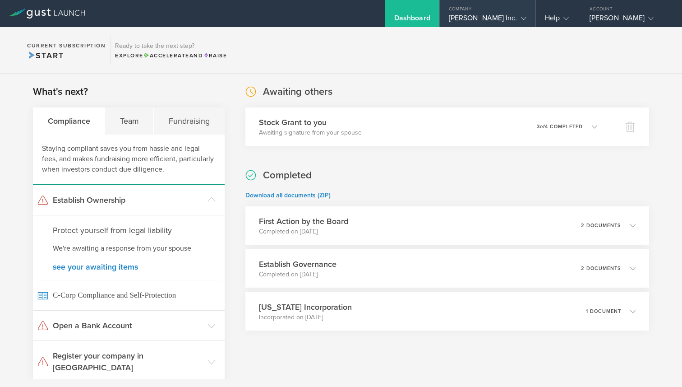
click at [499, 13] on div "Company" at bounding box center [488, 7] width 96 height 14
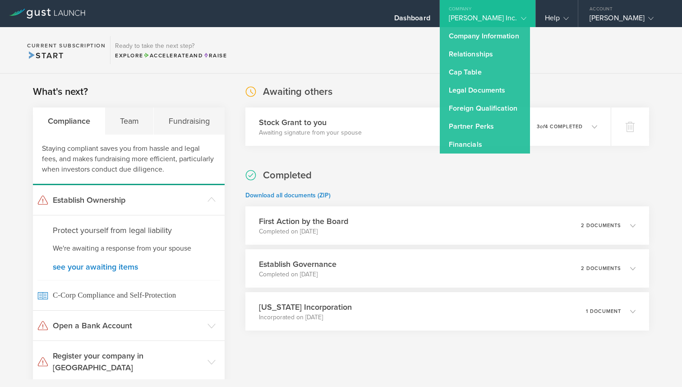
click at [374, 60] on section "Current Subscription Start Ready to take the next step? Explore Accelerate and …" at bounding box center [341, 50] width 682 height 46
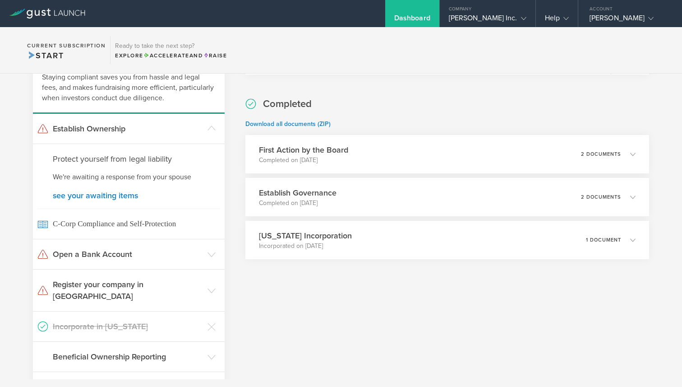
scroll to position [75, 0]
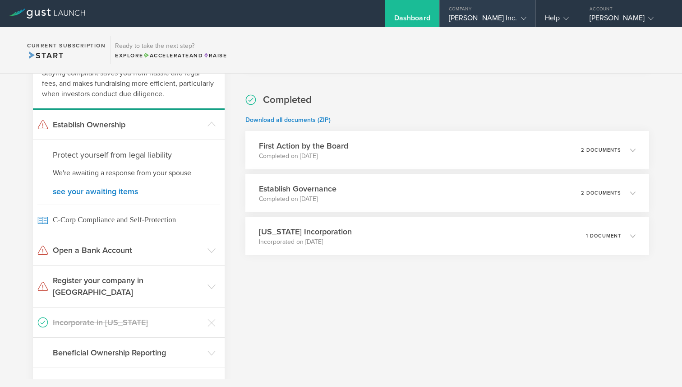
click at [509, 22] on div "[PERSON_NAME] Inc." at bounding box center [488, 21] width 78 height 14
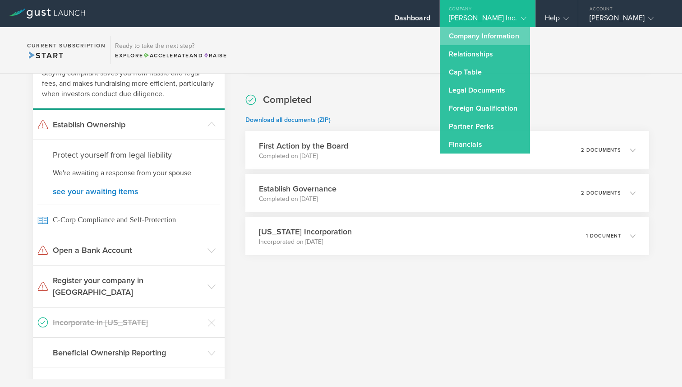
click at [503, 38] on link "Company Information" at bounding box center [485, 36] width 90 height 18
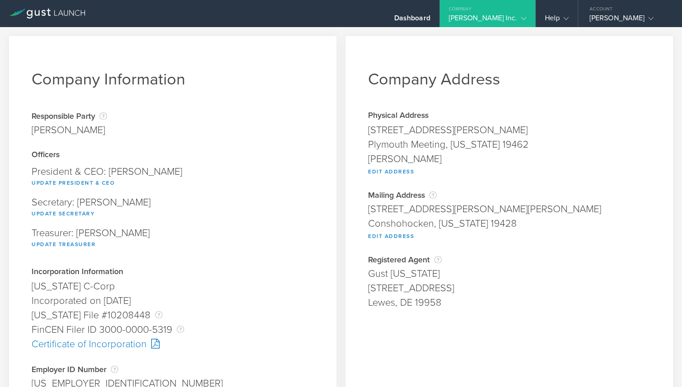
click at [511, 14] on div "[PERSON_NAME] Inc." at bounding box center [488, 21] width 78 height 14
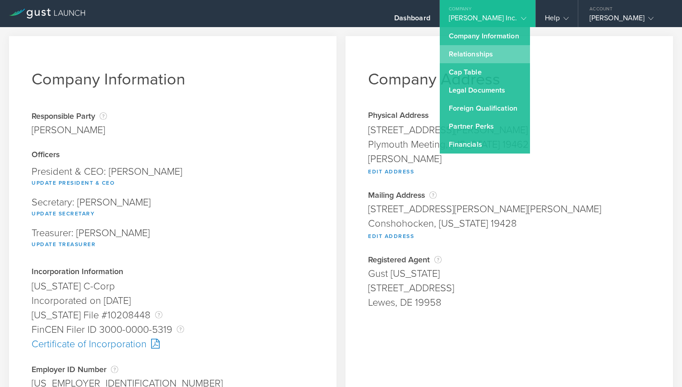
click at [505, 55] on link "Relationships" at bounding box center [485, 54] width 90 height 18
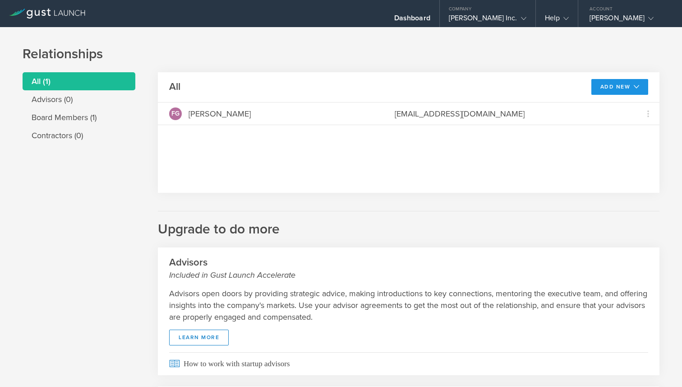
click at [615, 89] on button "Add New" at bounding box center [619, 87] width 57 height 16
click at [614, 103] on li "Modify board" at bounding box center [618, 107] width 52 height 18
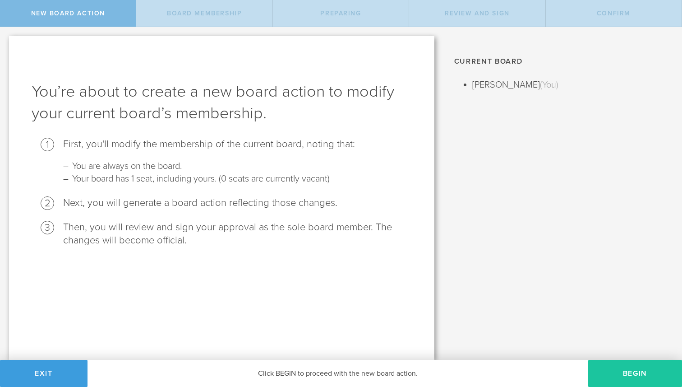
click at [641, 368] on button "Begin" at bounding box center [635, 373] width 94 height 27
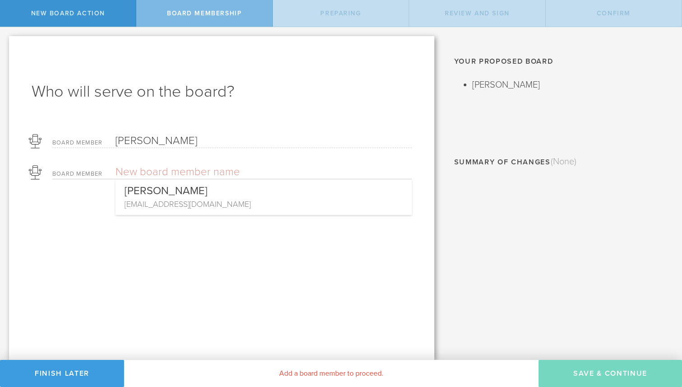
click at [198, 165] on input "text" at bounding box center [231, 172] width 233 height 14
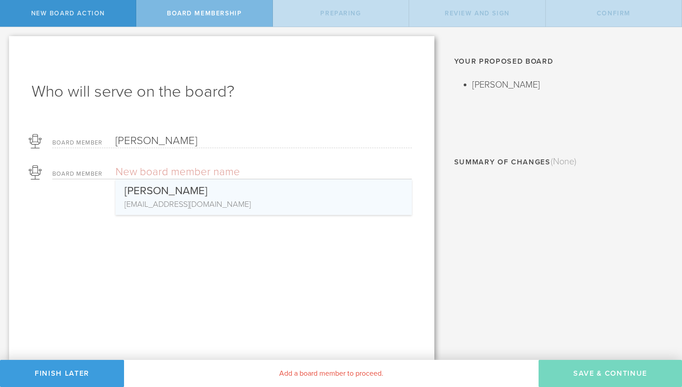
click at [166, 195] on div "[PERSON_NAME]" at bounding box center [264, 188] width 278 height 19
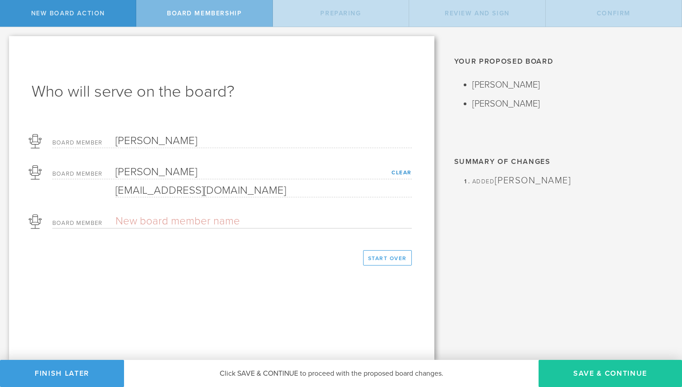
click at [614, 370] on button "Save & Continue" at bounding box center [610, 373] width 143 height 27
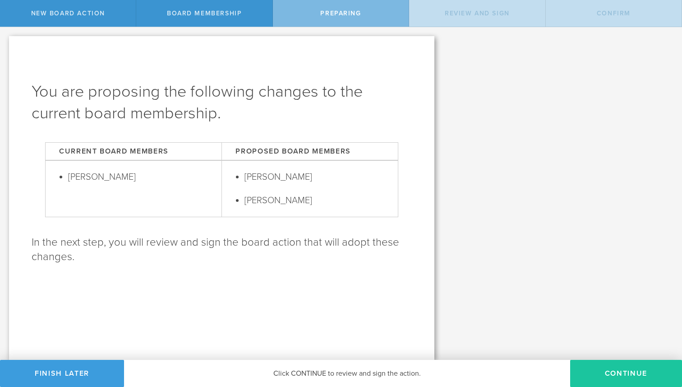
click at [628, 374] on button "Continue" at bounding box center [626, 373] width 112 height 27
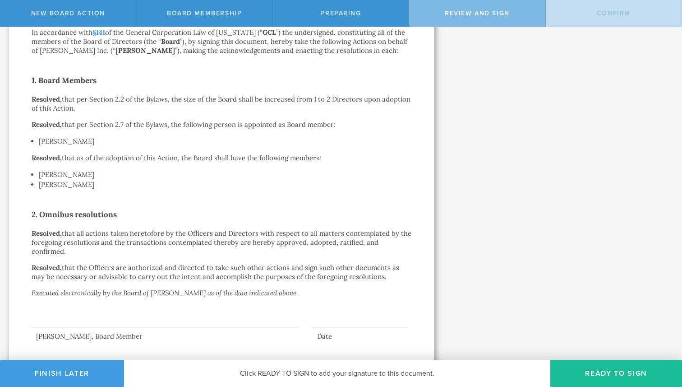
scroll to position [139, 0]
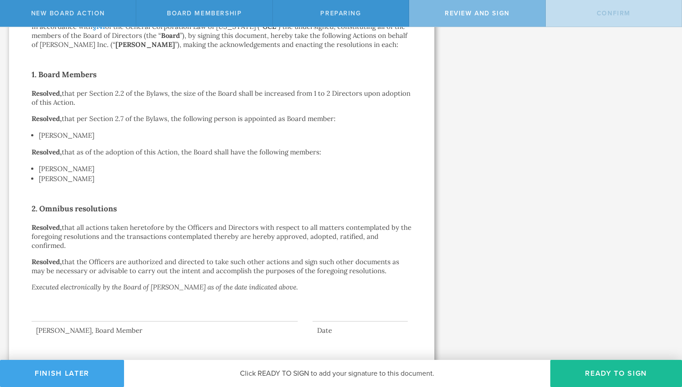
click at [50, 373] on button "Finish Later" at bounding box center [62, 373] width 124 height 27
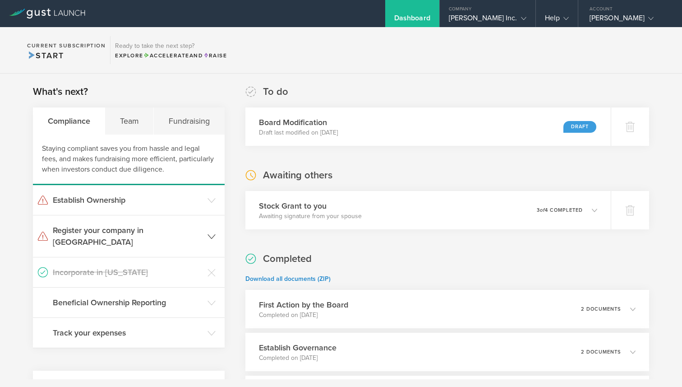
click at [207, 232] on header "Register your company in [GEOGRAPHIC_DATA]" at bounding box center [129, 236] width 192 height 42
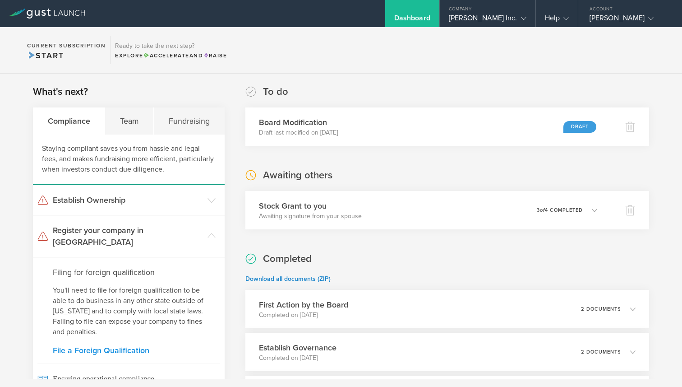
click at [115, 346] on link "File a Foreign Qualification" at bounding box center [129, 350] width 152 height 8
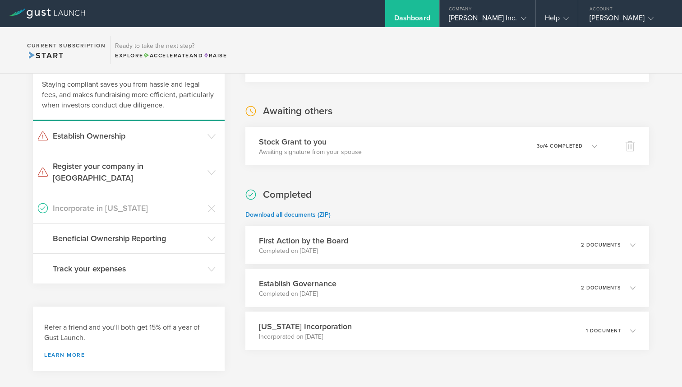
scroll to position [91, 0]
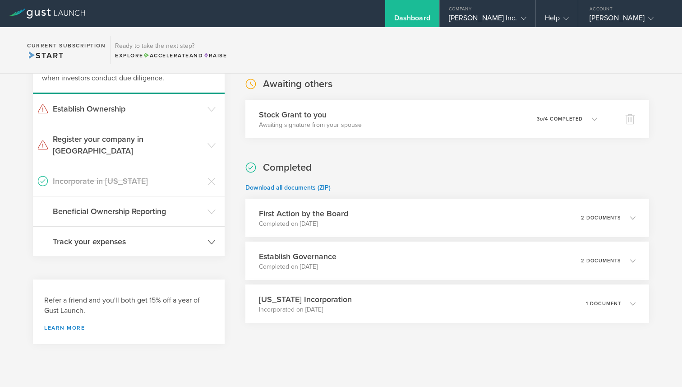
click at [157, 235] on h3 "Track your expenses" at bounding box center [128, 241] width 150 height 12
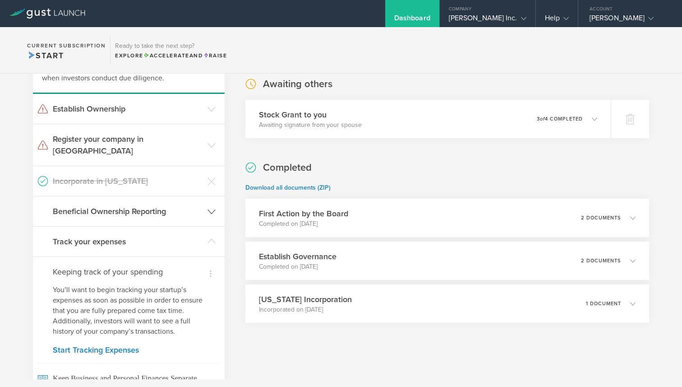
click at [163, 206] on header "Beneficial Ownership Reporting" at bounding box center [129, 211] width 192 height 30
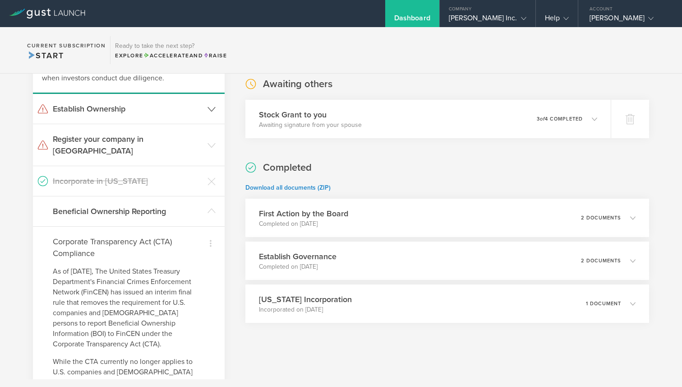
click at [130, 114] on h3 "Establish Ownership" at bounding box center [128, 109] width 150 height 12
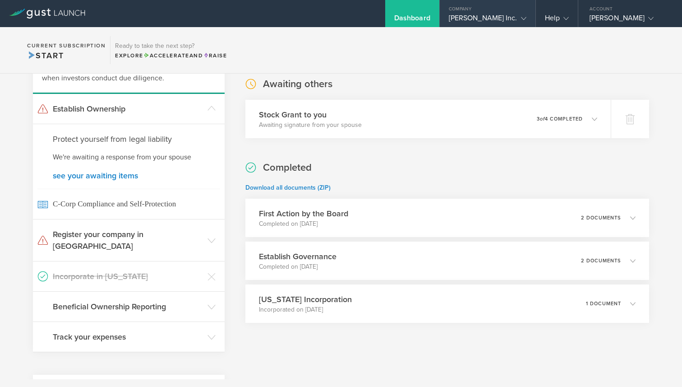
click at [511, 23] on div "[PERSON_NAME] Inc." at bounding box center [488, 21] width 78 height 14
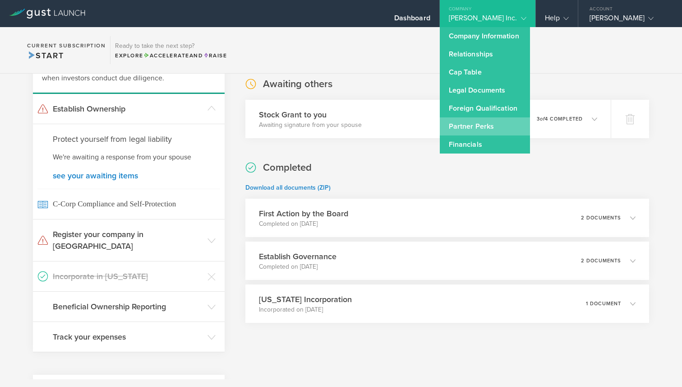
click at [508, 126] on link "Partner Perks" at bounding box center [485, 126] width 90 height 18
